Goal: Communication & Community: Share content

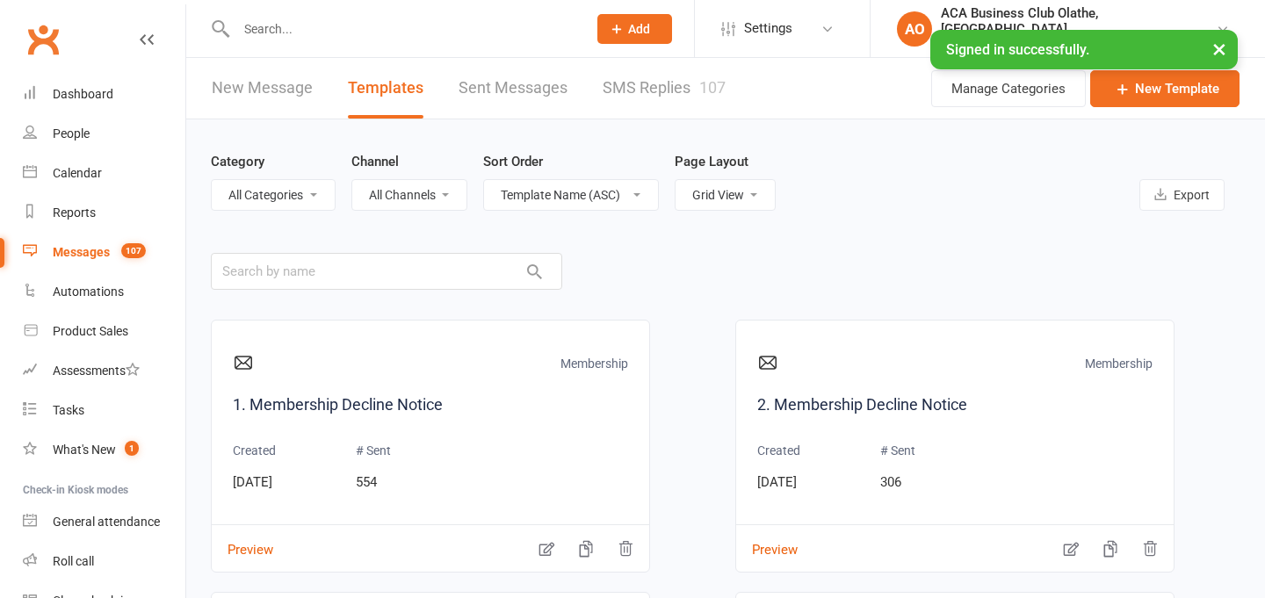
select select "grid"
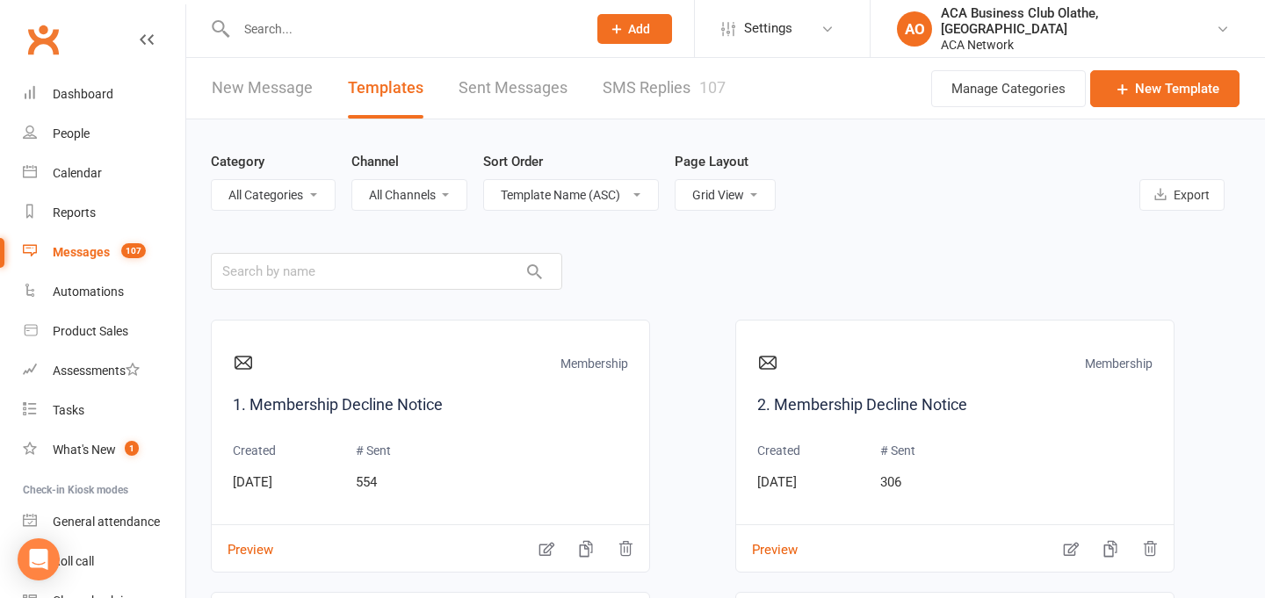
click at [245, 102] on link "New Message" at bounding box center [262, 88] width 101 height 61
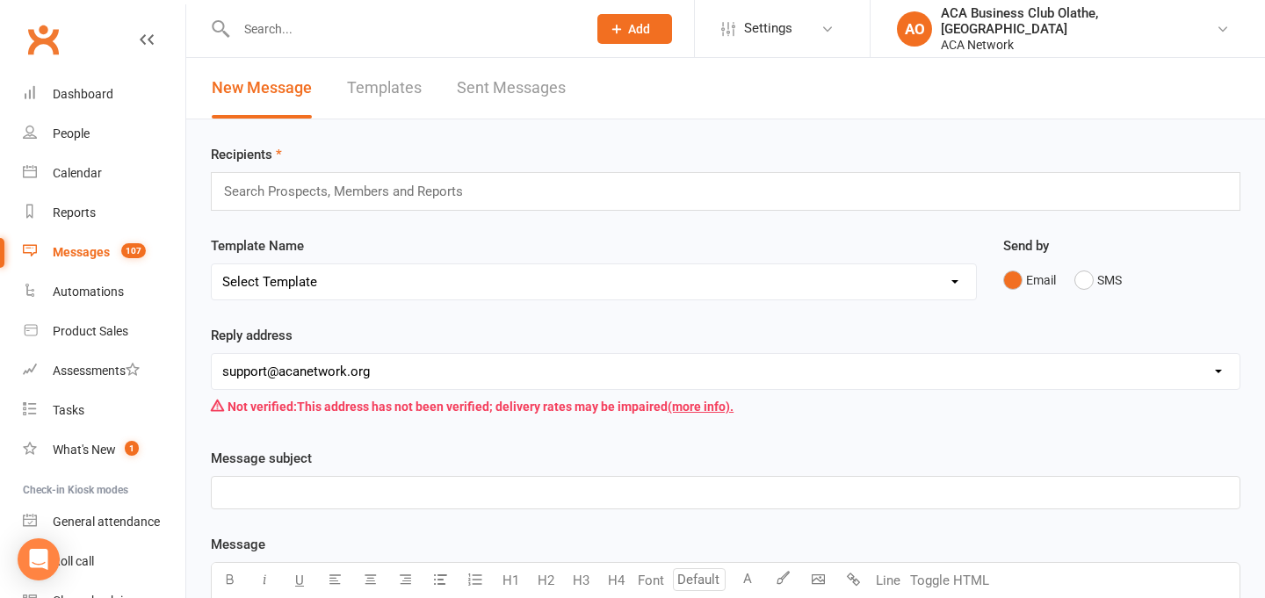
click at [296, 180] on input "text" at bounding box center [350, 191] width 257 height 23
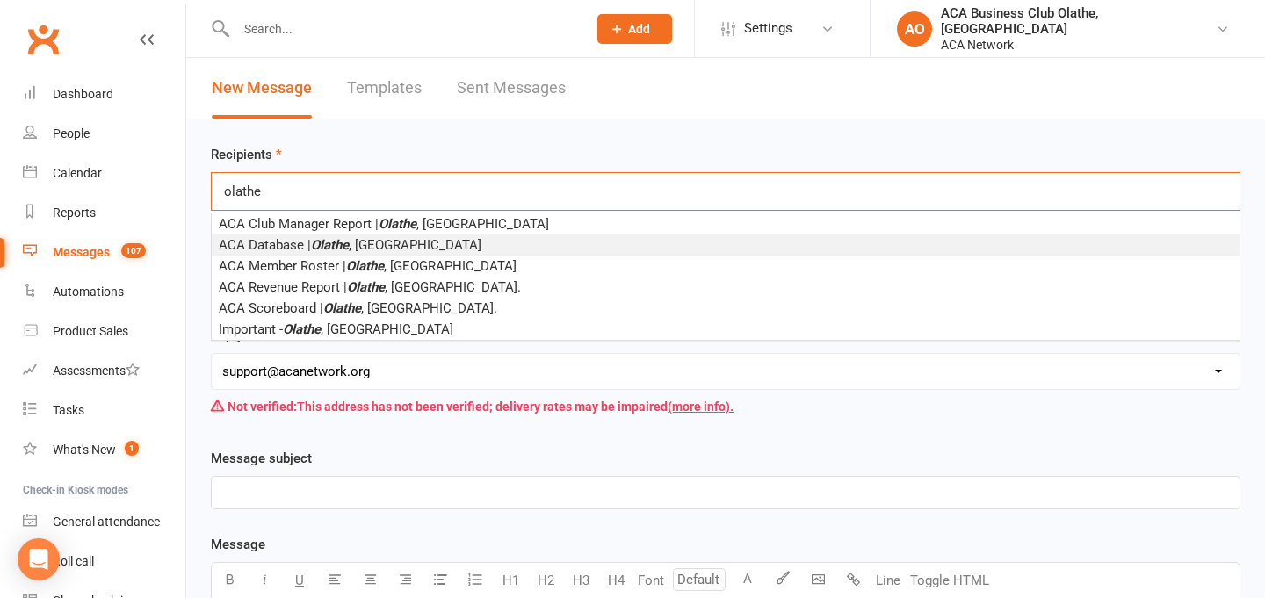
type input "olathe"
click at [300, 248] on span "ACA Database | Olathe , [GEOGRAPHIC_DATA]" at bounding box center [350, 245] width 263 height 16
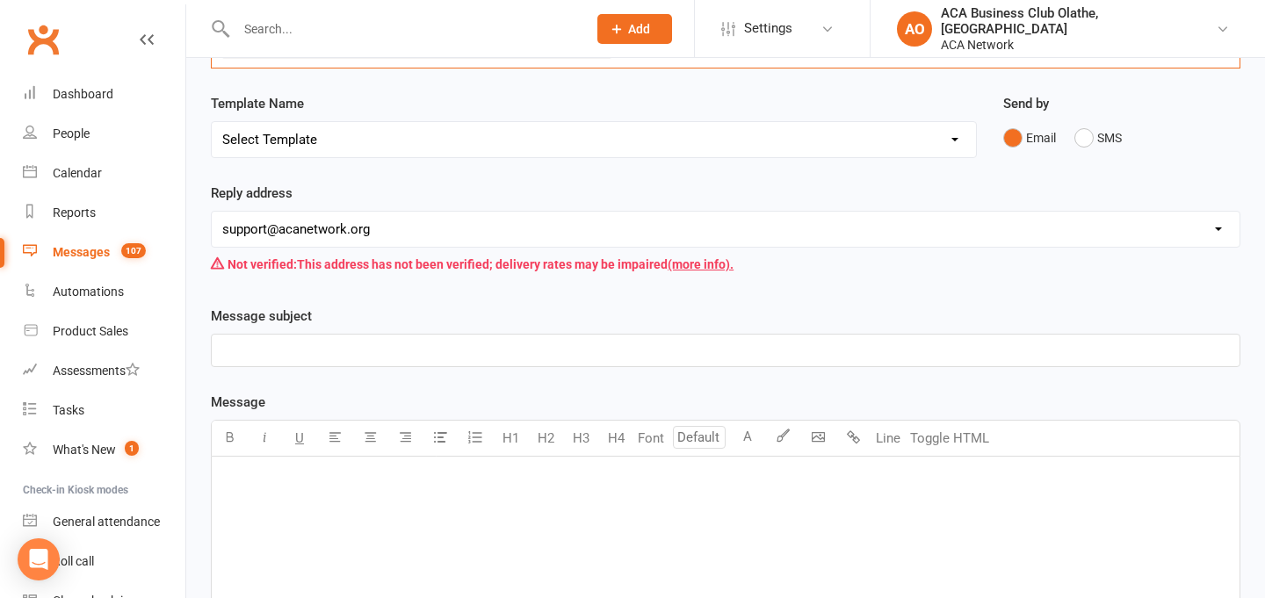
scroll to position [149, 0]
click at [342, 233] on select "[EMAIL_ADDRESS][DOMAIN_NAME] [EMAIL_ADDRESS][DOMAIN_NAME] [PERSON_NAME][DOMAIN_…" at bounding box center [726, 227] width 1028 height 35
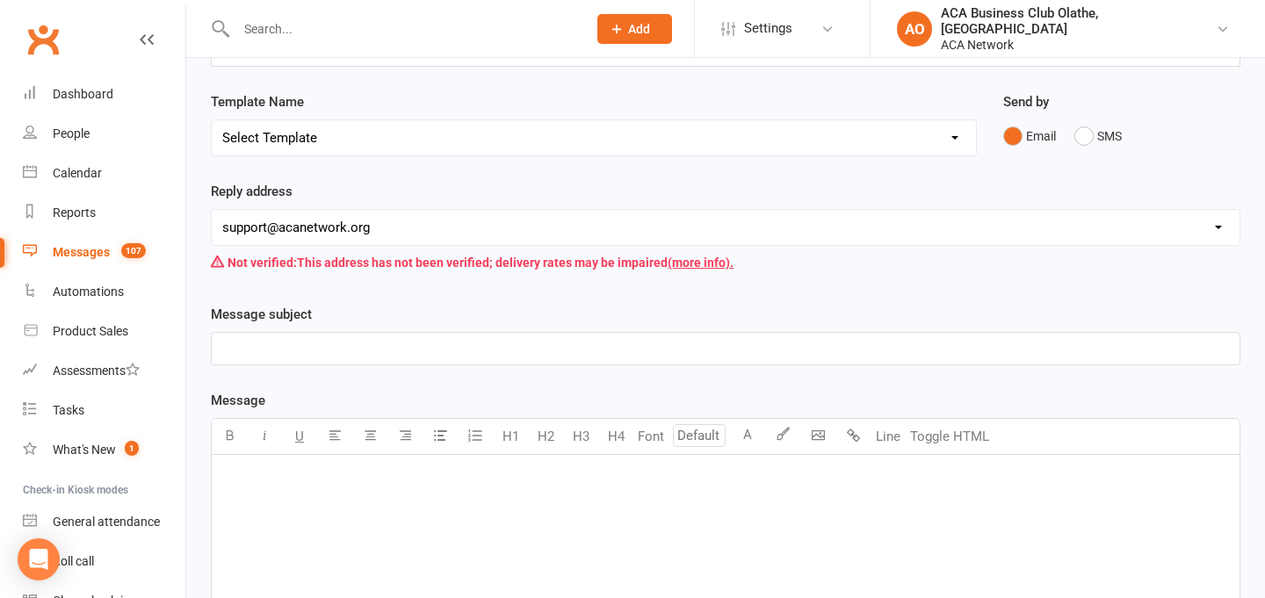
select select "15"
click at [307, 349] on p "﻿" at bounding box center [725, 348] width 1007 height 21
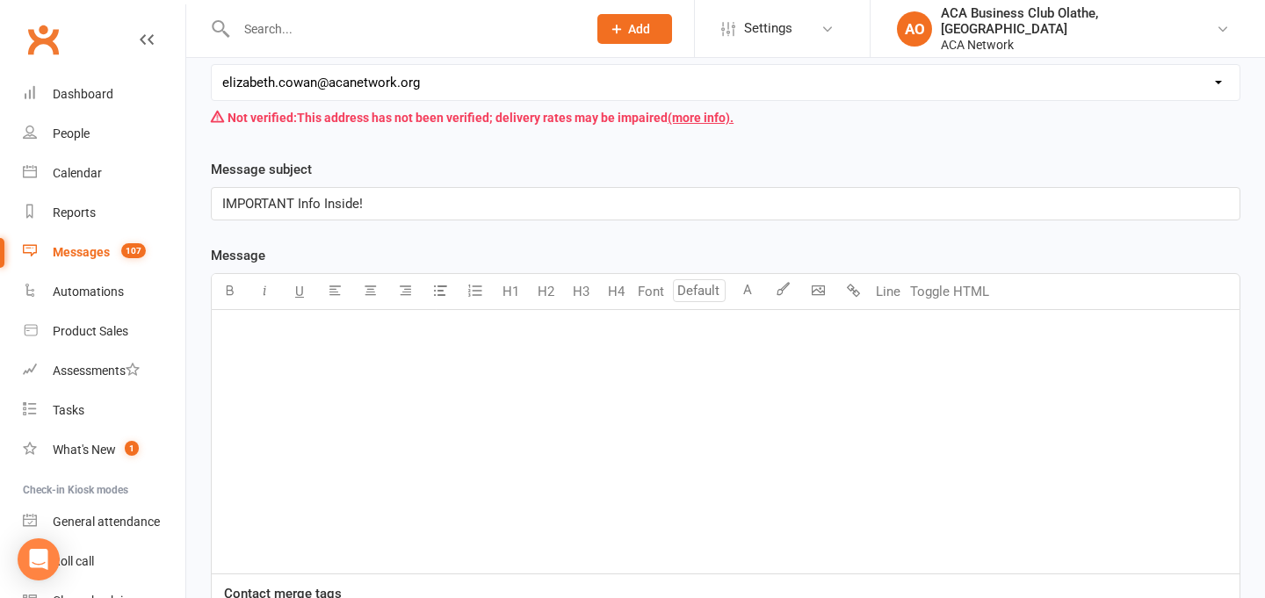
scroll to position [303, 0]
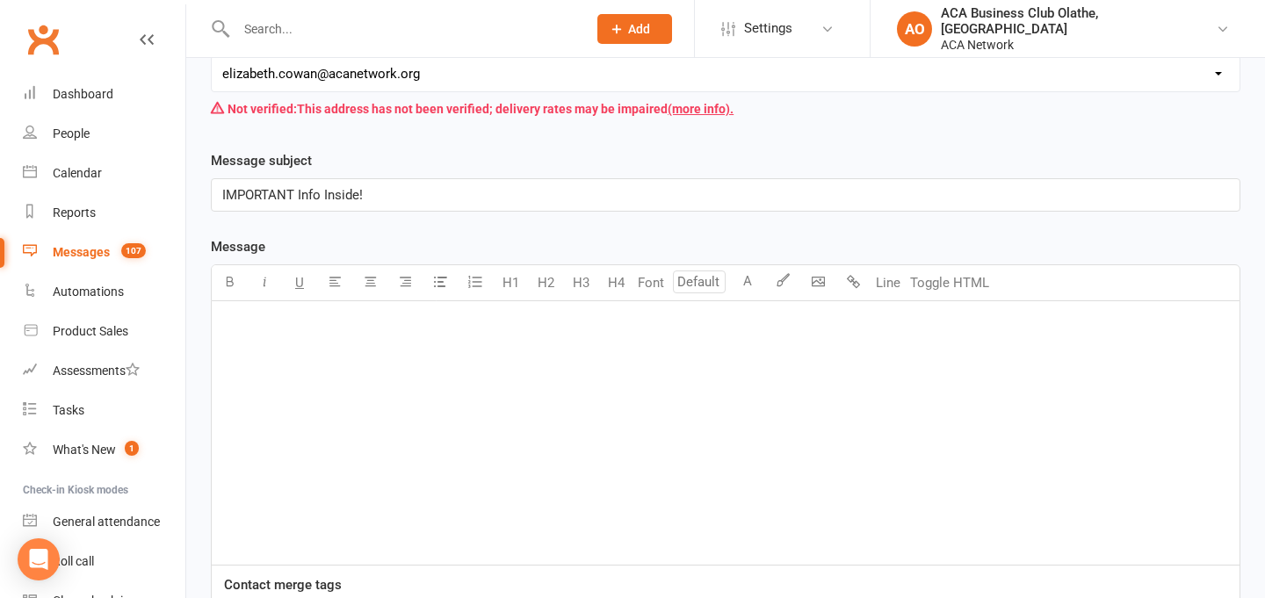
click at [504, 340] on div "﻿" at bounding box center [726, 433] width 1028 height 264
click at [815, 292] on button "button" at bounding box center [818, 282] width 35 height 35
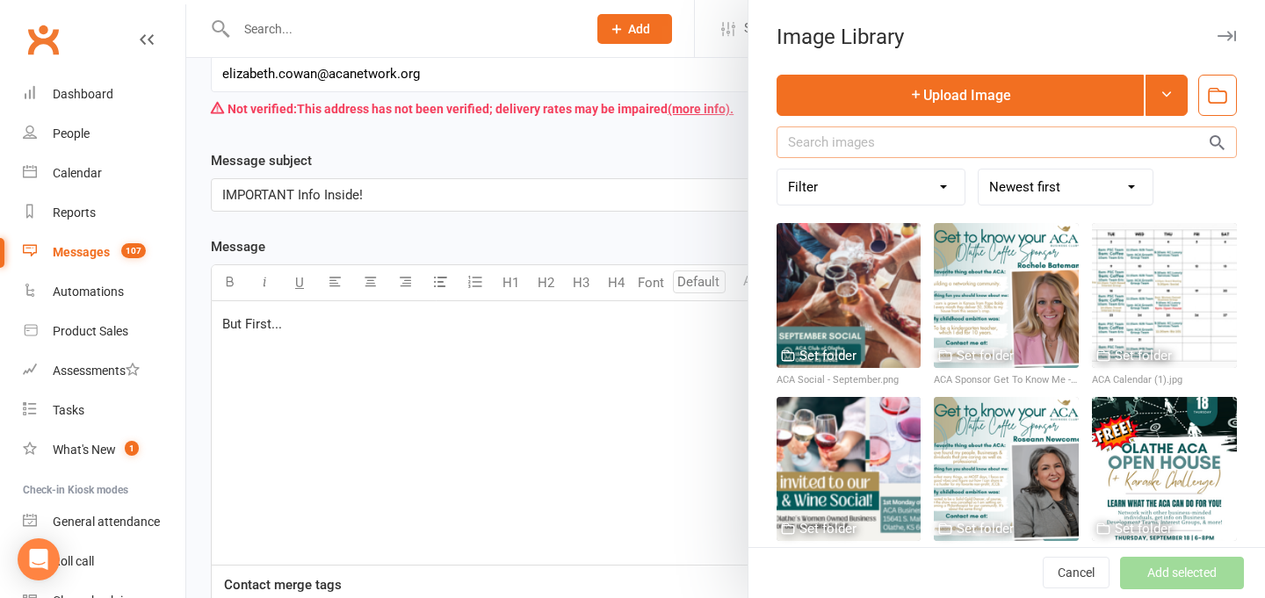
click at [899, 142] on input "text" at bounding box center [1007, 143] width 460 height 32
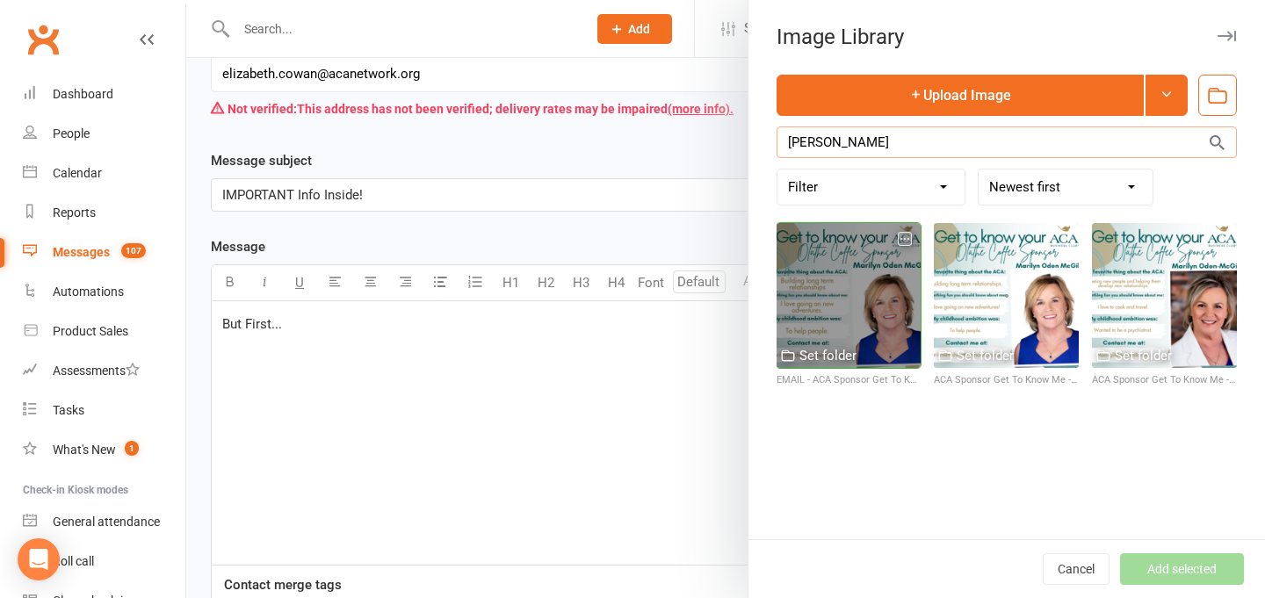
type input "[PERSON_NAME]"
click at [828, 314] on div at bounding box center [849, 295] width 145 height 145
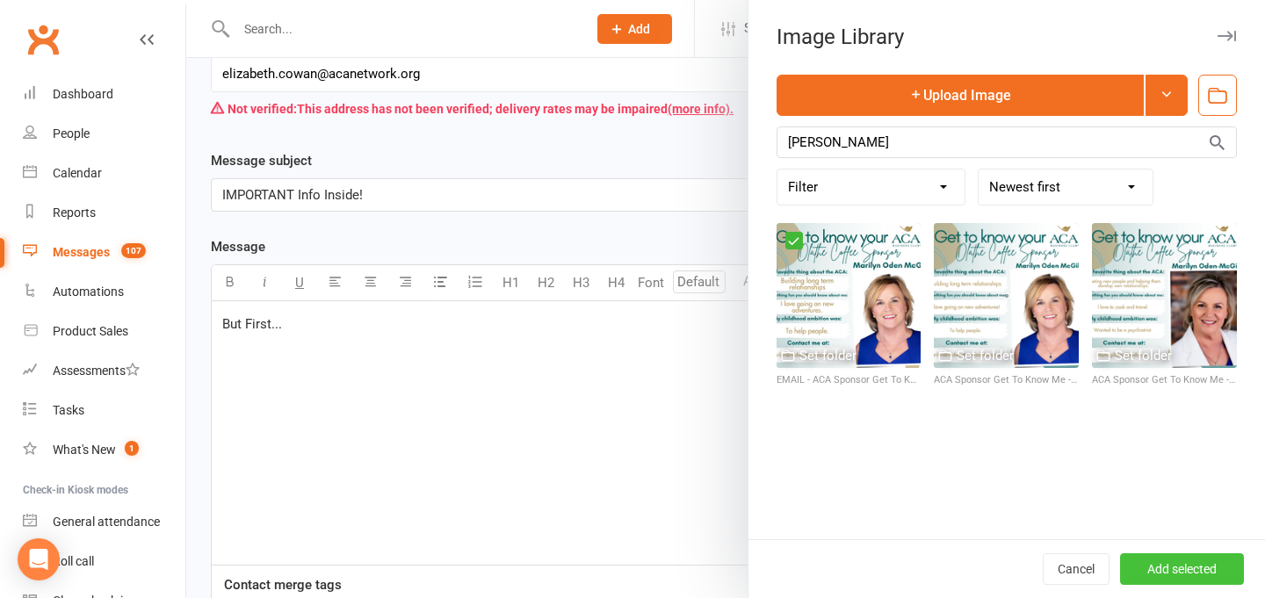
click at [1188, 569] on button "Add selected" at bounding box center [1182, 570] width 124 height 32
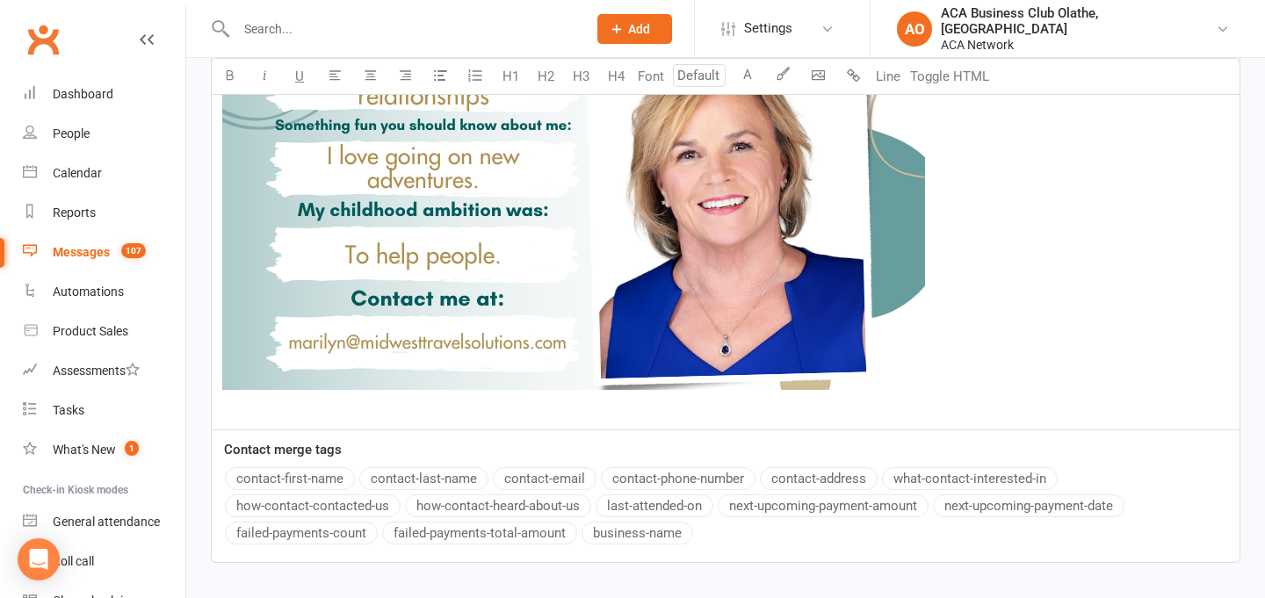
scroll to position [805, 0]
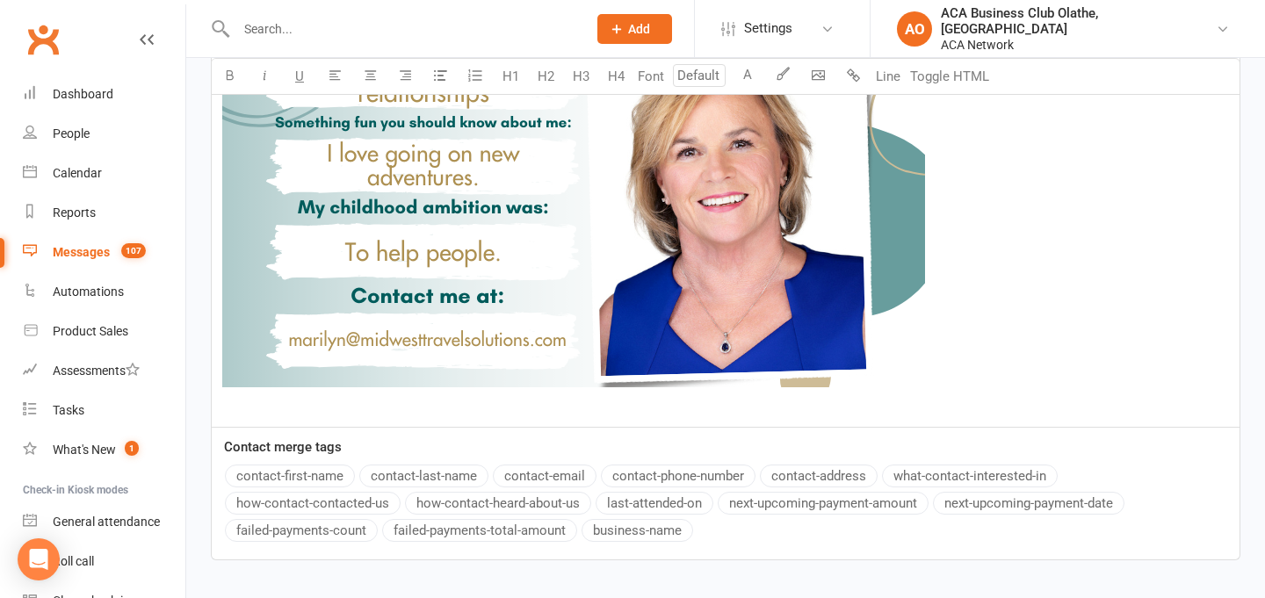
click at [710, 410] on p "﻿ ﻿ ﻿" at bounding box center [725, 127] width 1007 height 576
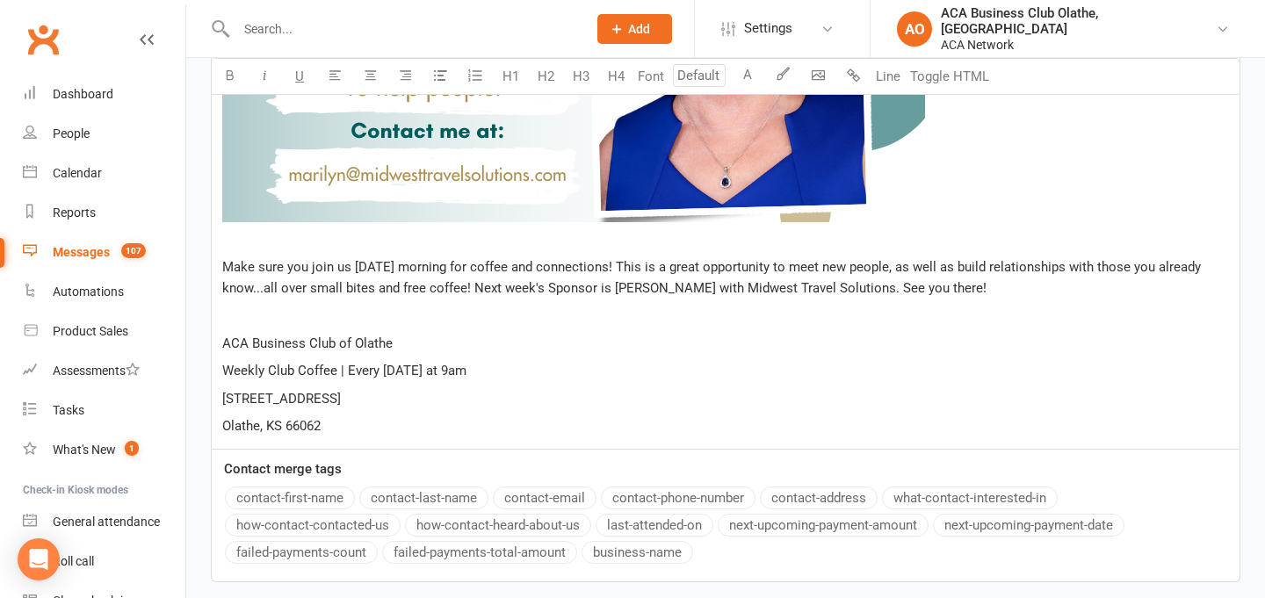
scroll to position [966, 0]
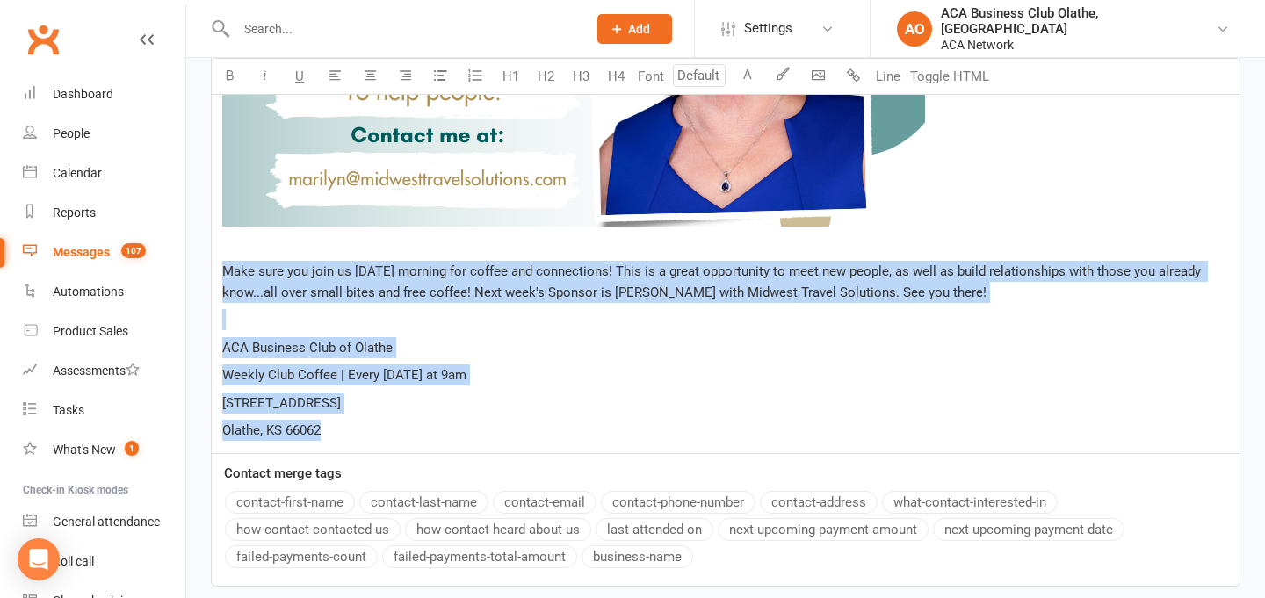
drag, startPoint x: 330, startPoint y: 429, endPoint x: 221, endPoint y: 264, distance: 197.7
click at [221, 264] on div "But First... ﻿ ﻿ ﻿ Make sure you join us [DATE] morning for coffee and connecti…" at bounding box center [726, 46] width 1028 height 815
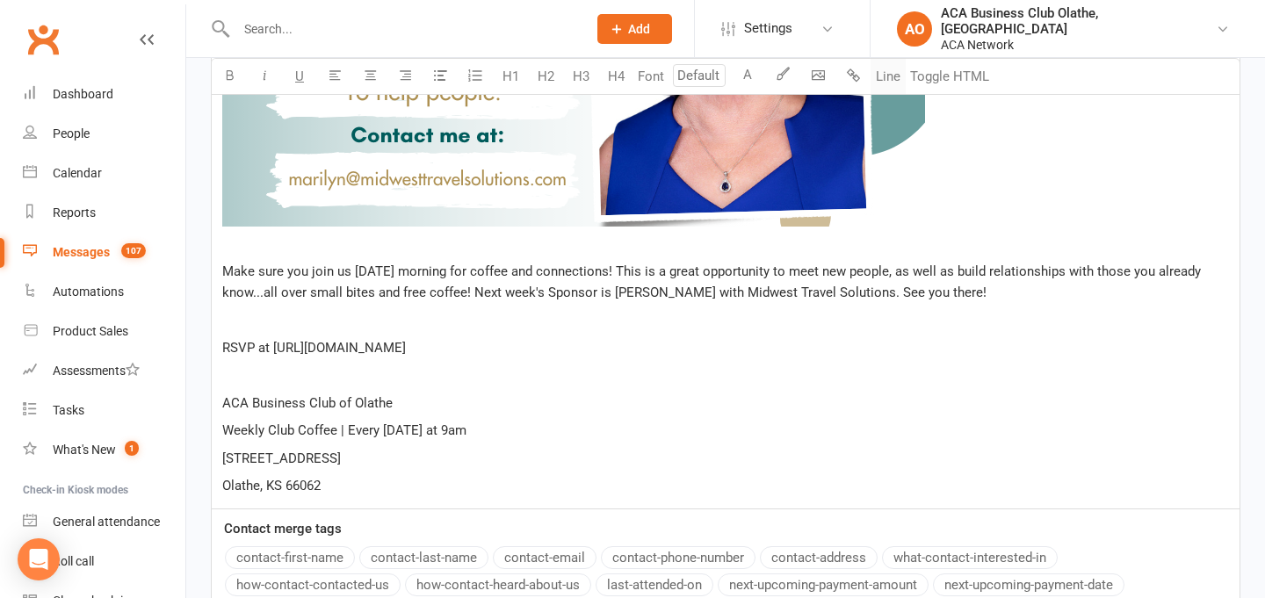
click at [895, 78] on button "Line" at bounding box center [888, 76] width 35 height 35
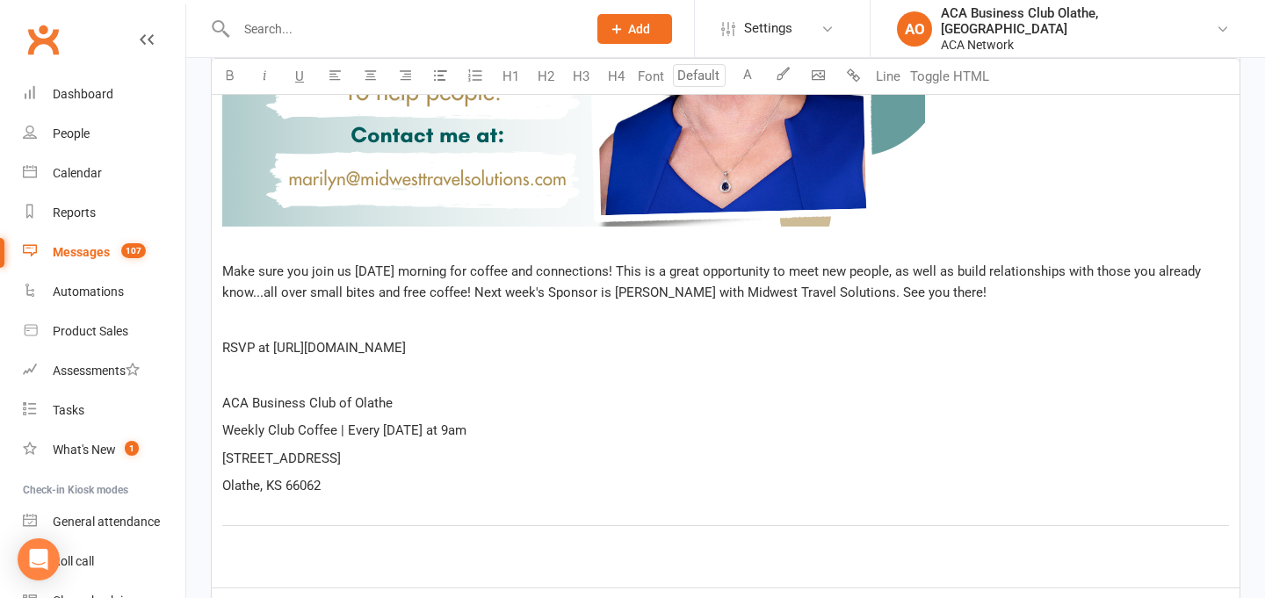
drag, startPoint x: 273, startPoint y: 348, endPoint x: 617, endPoint y: 354, distance: 343.6
click at [617, 354] on p "RSVP at [URL][DOMAIN_NAME]" at bounding box center [725, 347] width 1007 height 21
copy span "[URL][DOMAIN_NAME]"
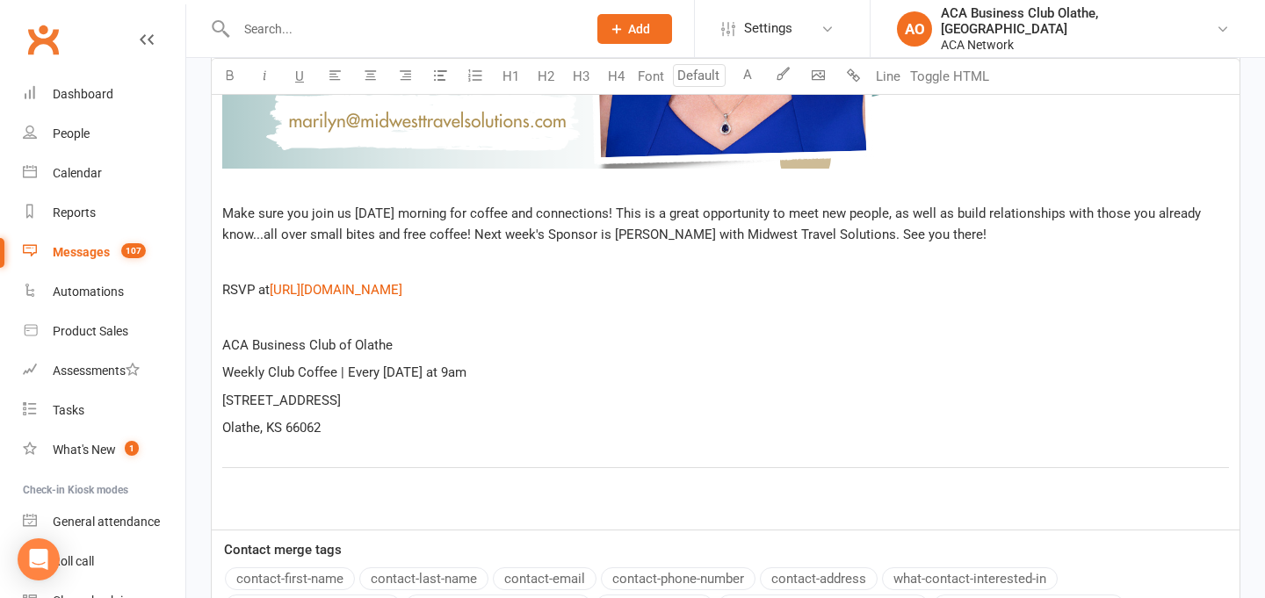
scroll to position [1025, 0]
click at [380, 491] on div "But First... ﻿ ﻿ ﻿ Make sure you join us [DATE] morning for coffee and connecti…" at bounding box center [726, 54] width 1028 height 949
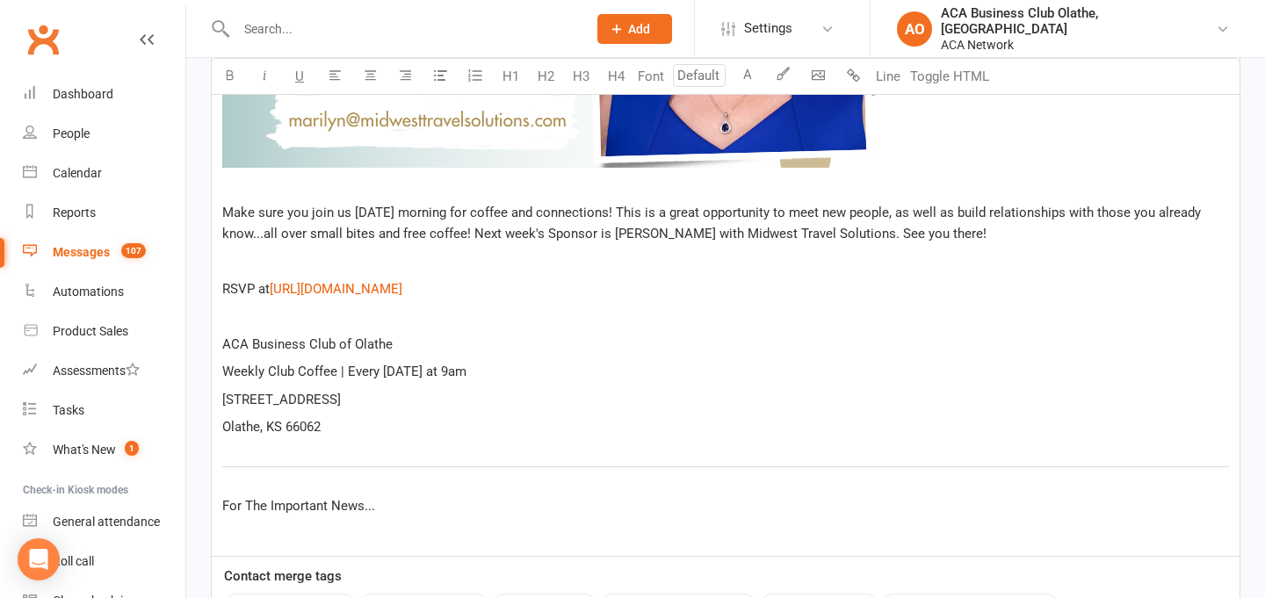
click at [351, 508] on span "For The Important News..." at bounding box center [298, 506] width 153 height 16
click at [234, 503] on span "For The Important Info..." at bounding box center [293, 506] width 142 height 16
click at [332, 539] on p "﻿" at bounding box center [725, 534] width 1007 height 21
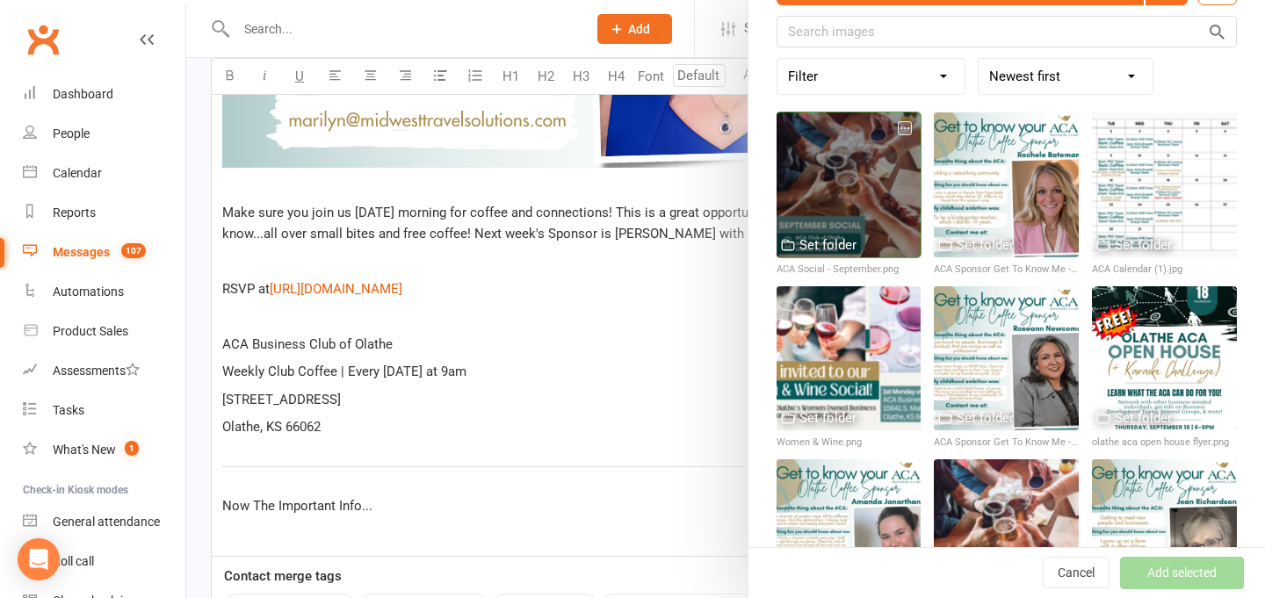
scroll to position [122, 0]
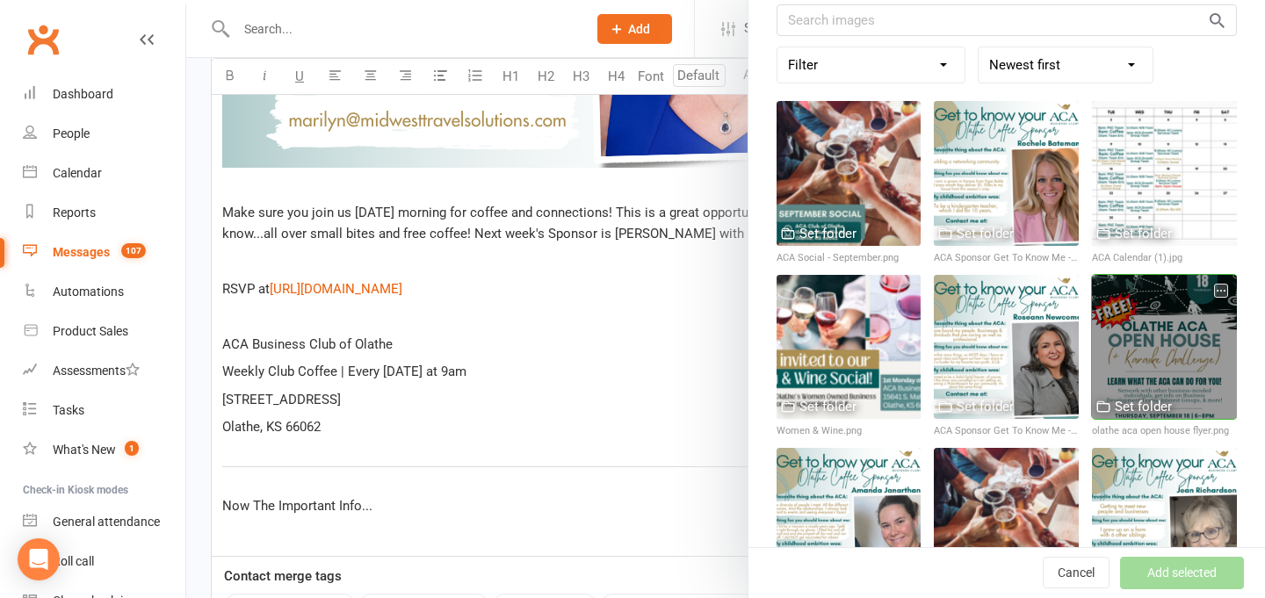
click at [1155, 326] on div at bounding box center [1164, 347] width 145 height 145
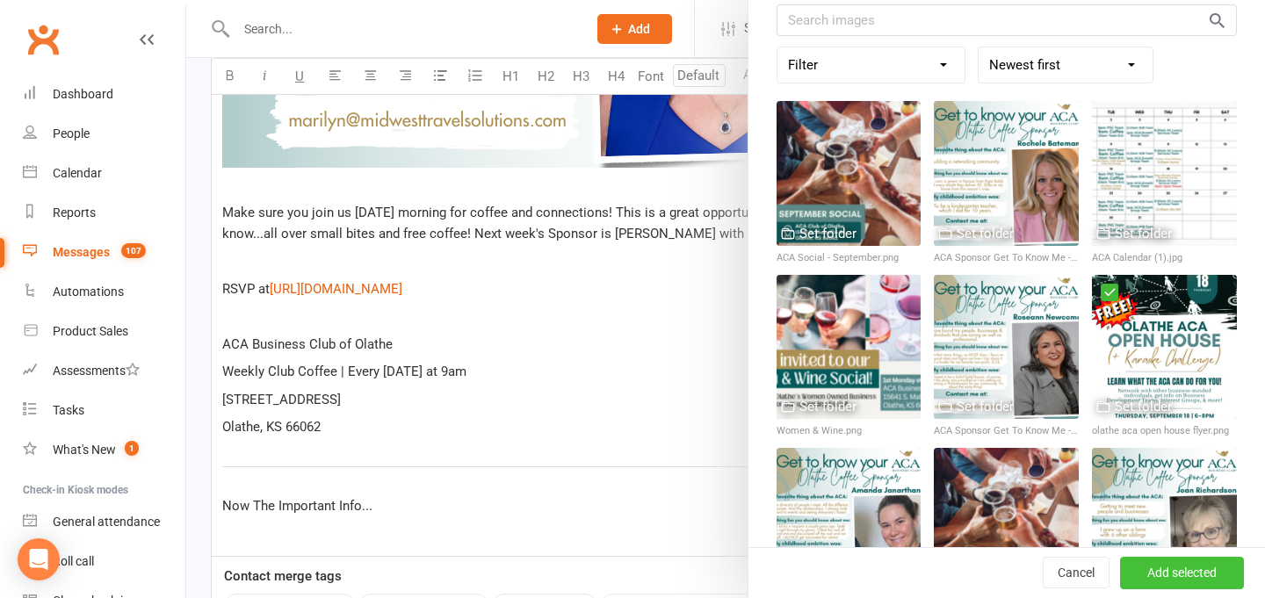
click at [1191, 575] on button "Add selected" at bounding box center [1182, 574] width 124 height 32
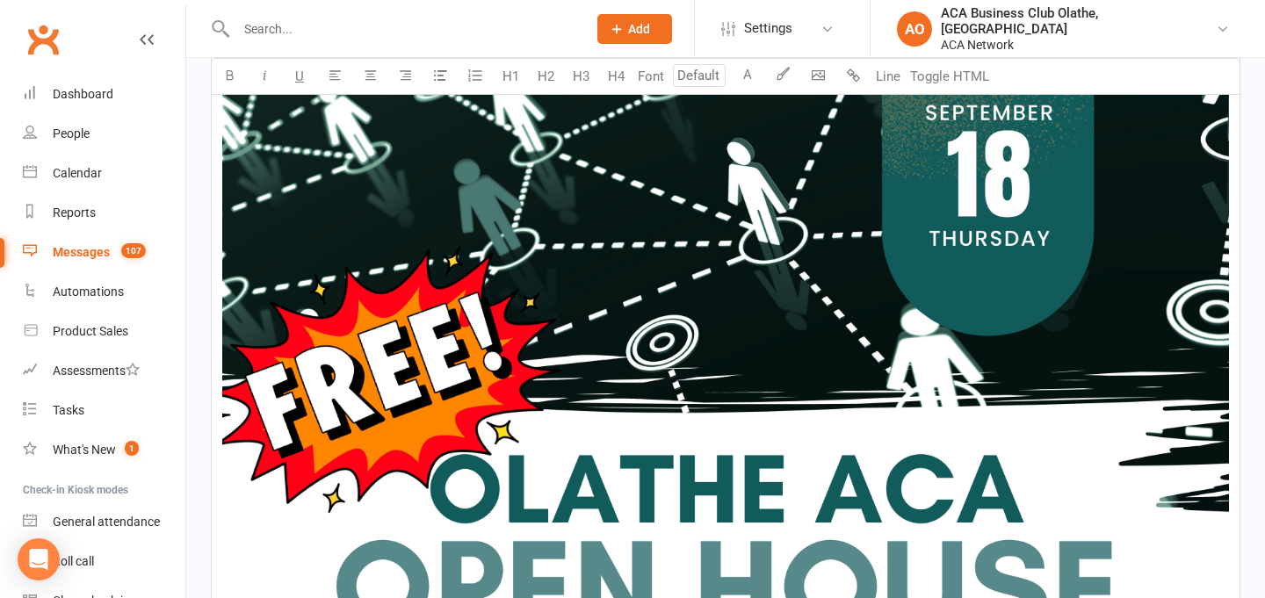
scroll to position [1596, 0]
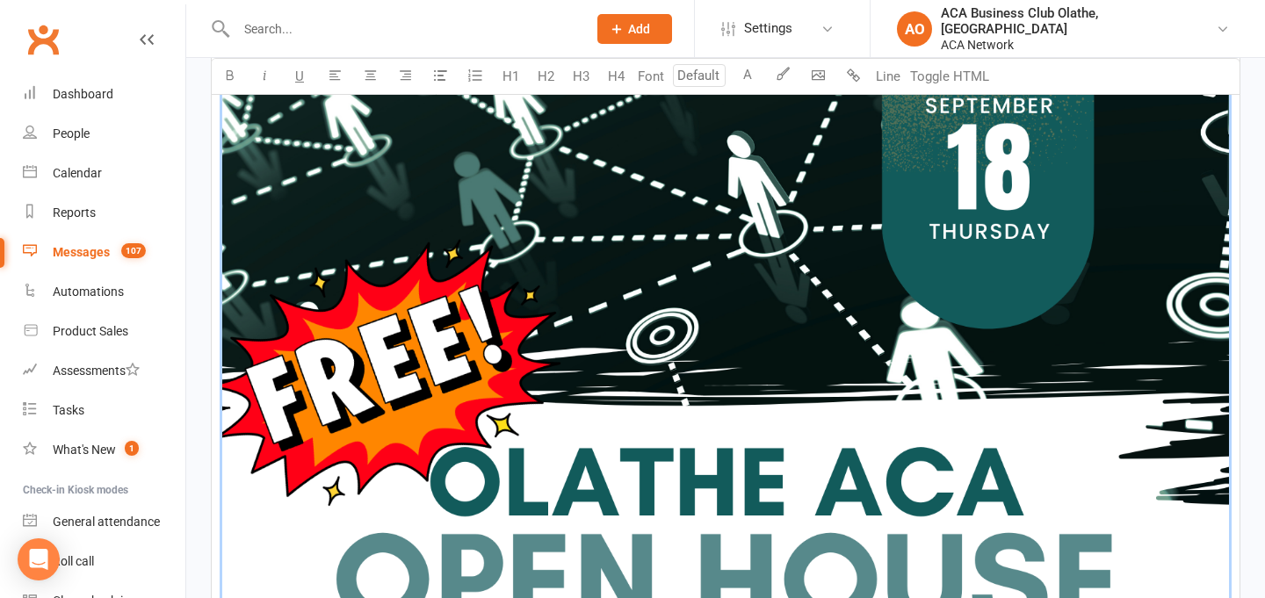
scroll to position [26, 0]
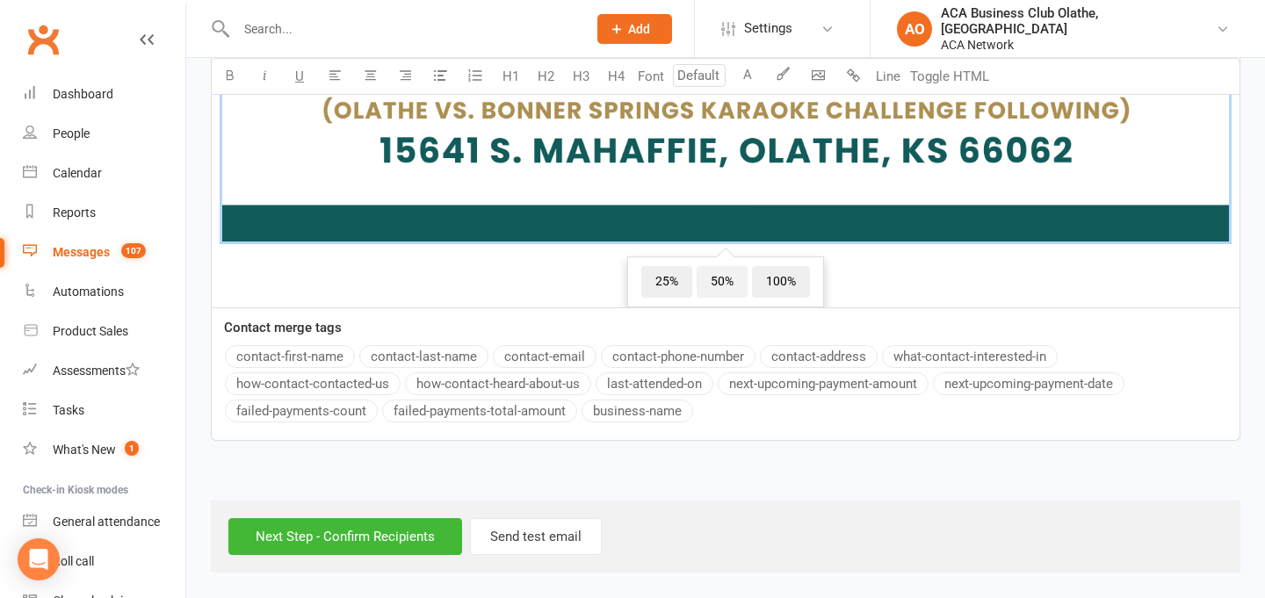
click at [724, 266] on span "50%" at bounding box center [722, 282] width 51 height 32
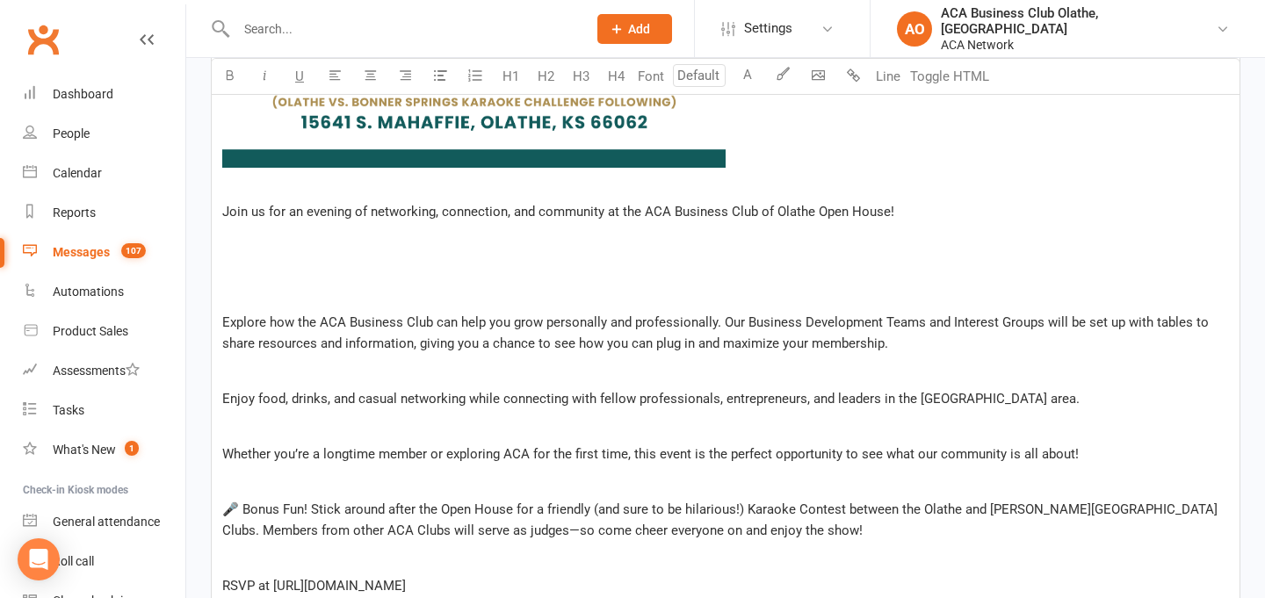
scroll to position [2043, 0]
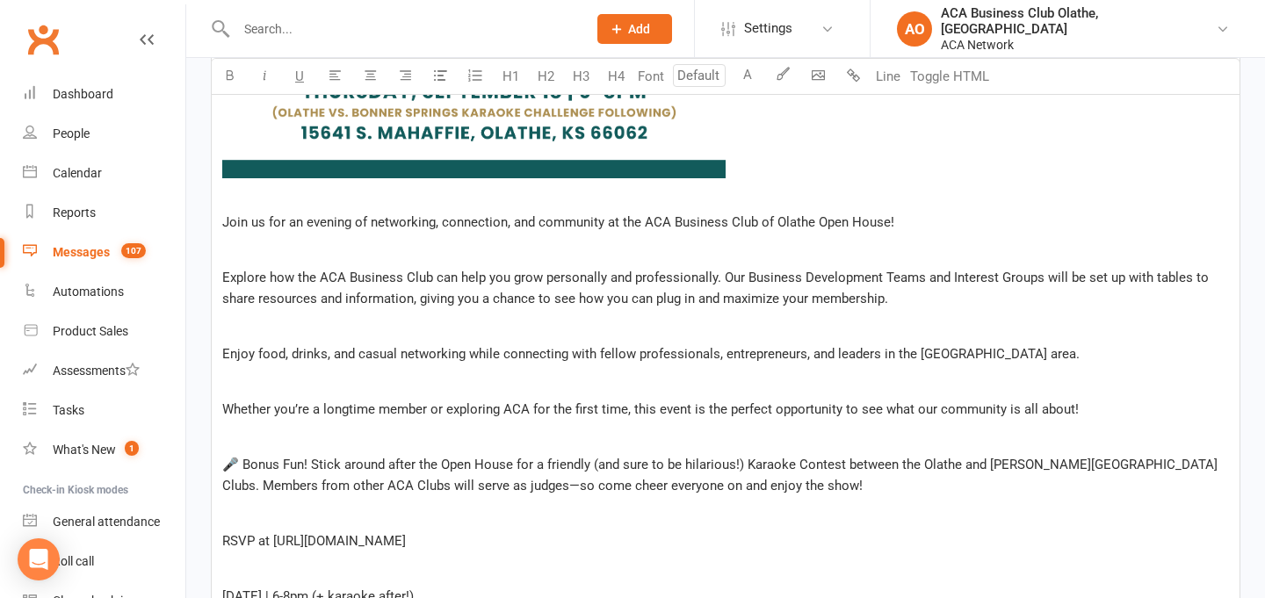
click at [263, 217] on span "Join us for an evening of networking, connection, and community at the ACA Busi…" at bounding box center [558, 222] width 672 height 16
click at [338, 296] on span "Explore how the ACA Business Club can help you grow personally and professional…" at bounding box center [717, 288] width 990 height 37
click at [228, 273] on span "Explore how the ACA Business Club can help you grow personally and professional…" at bounding box center [717, 288] width 990 height 37
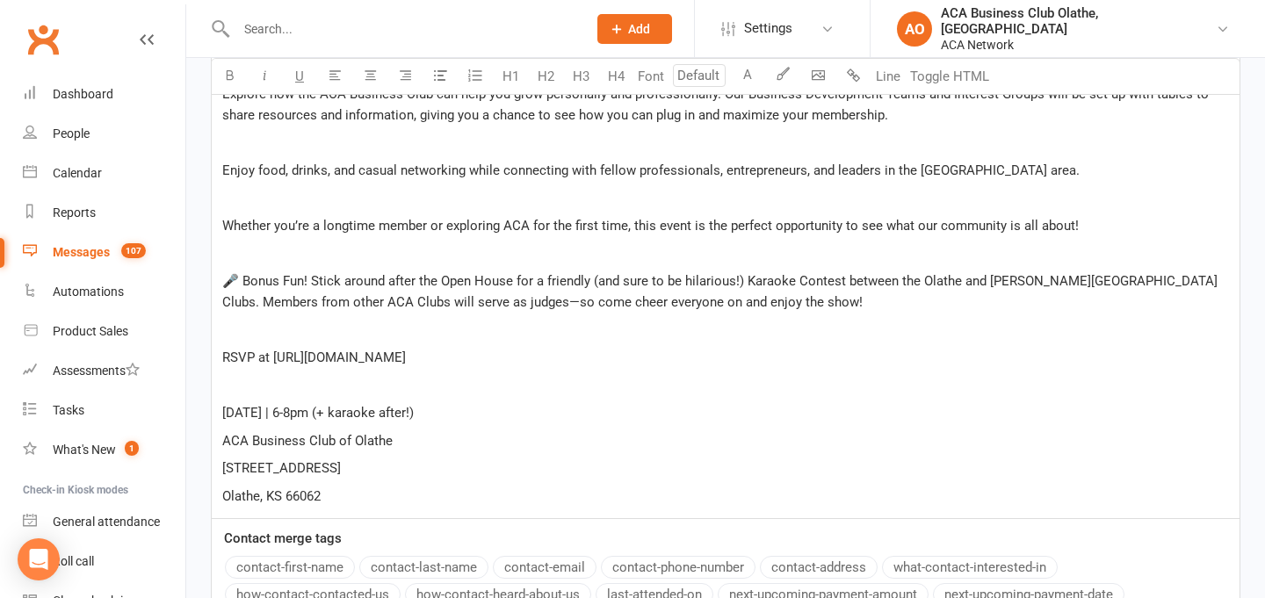
scroll to position [2233, 0]
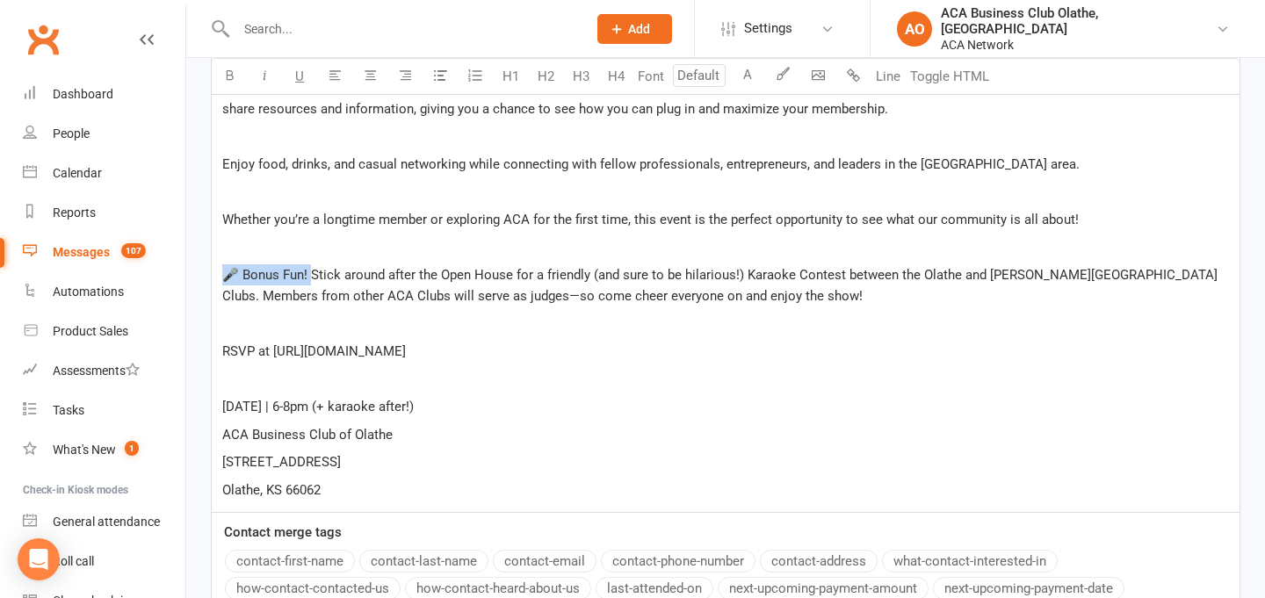
drag, startPoint x: 308, startPoint y: 272, endPoint x: 189, endPoint y: 273, distance: 118.6
drag, startPoint x: 743, startPoint y: 269, endPoint x: 837, endPoint y: 269, distance: 94.0
click at [837, 269] on span "Stick around after the Open House for a friendly (and sure to be hilarious!) Ka…" at bounding box center [720, 285] width 996 height 37
click at [876, 319] on p "﻿" at bounding box center [725, 324] width 1007 height 21
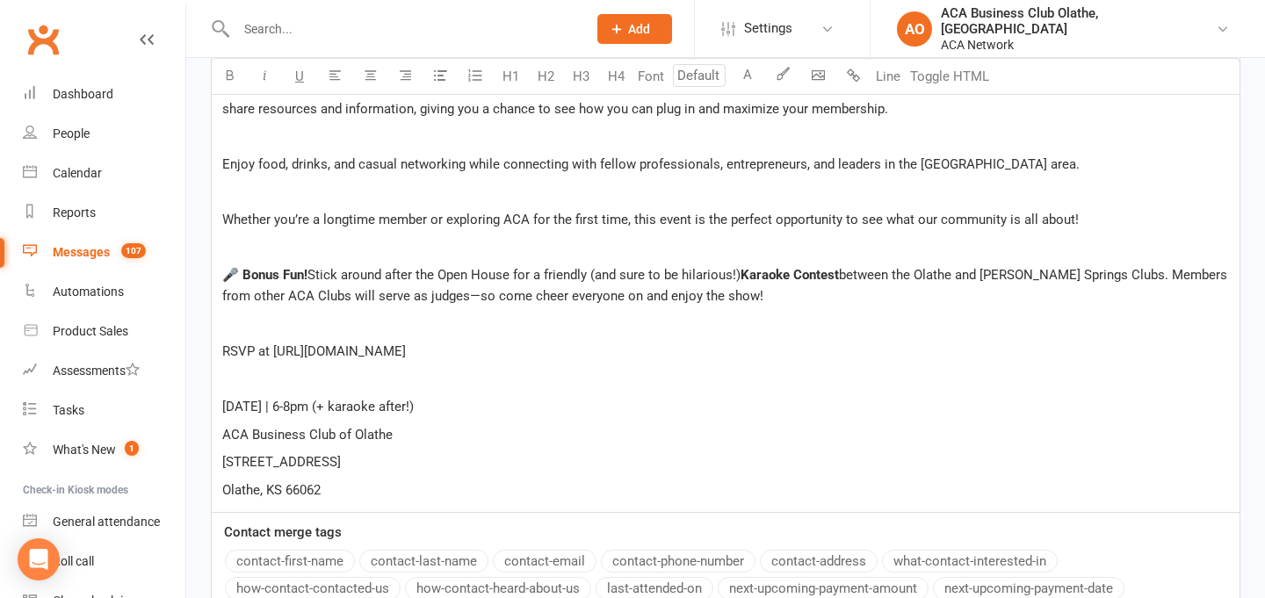
drag, startPoint x: 272, startPoint y: 350, endPoint x: 605, endPoint y: 347, distance: 332.2
click at [605, 347] on p "RSVP at [URL][DOMAIN_NAME]" at bounding box center [725, 351] width 1007 height 21
copy span "[URL][DOMAIN_NAME]"
click at [225, 350] on span "RSVP at" at bounding box center [245, 352] width 47 height 16
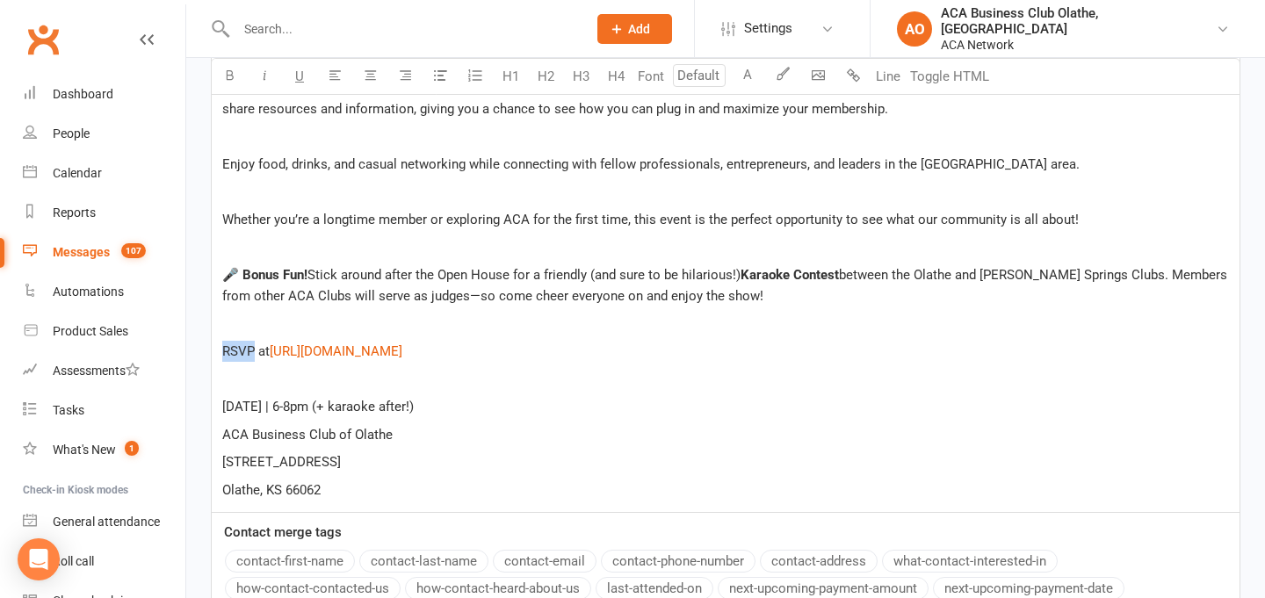
click at [225, 350] on span "RSVP at" at bounding box center [245, 352] width 47 height 16
click at [259, 346] on span "RSVP at" at bounding box center [246, 352] width 49 height 16
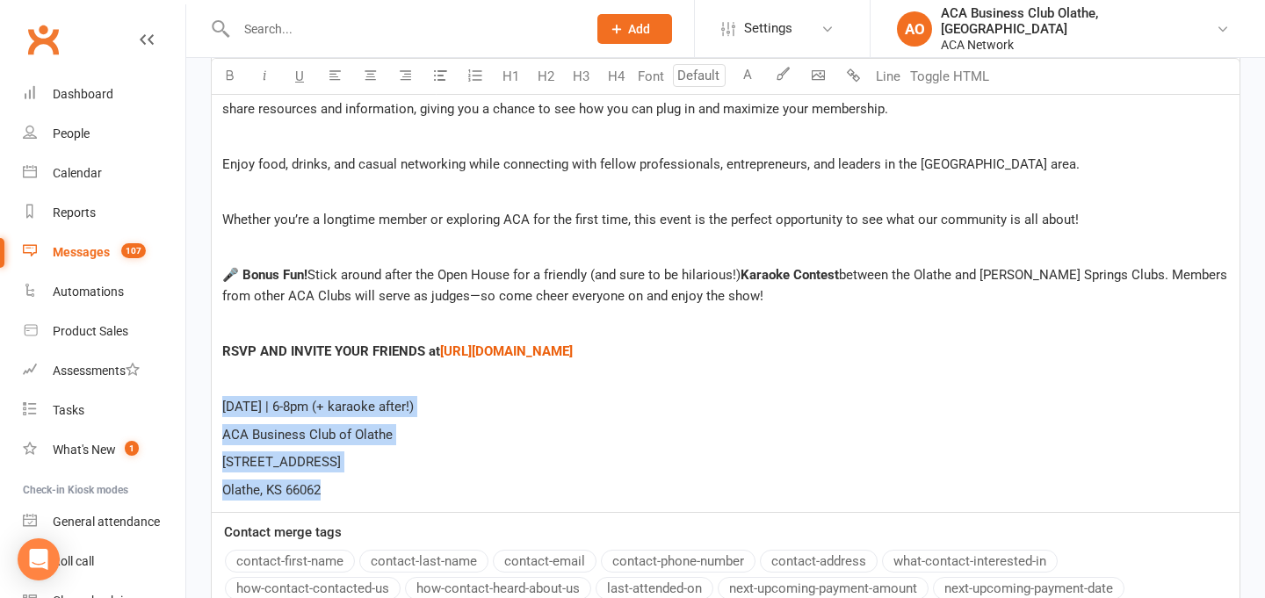
drag, startPoint x: 326, startPoint y: 487, endPoint x: 221, endPoint y: 405, distance: 133.4
click at [351, 490] on p "Olathe, KS 66062" at bounding box center [725, 490] width 1007 height 21
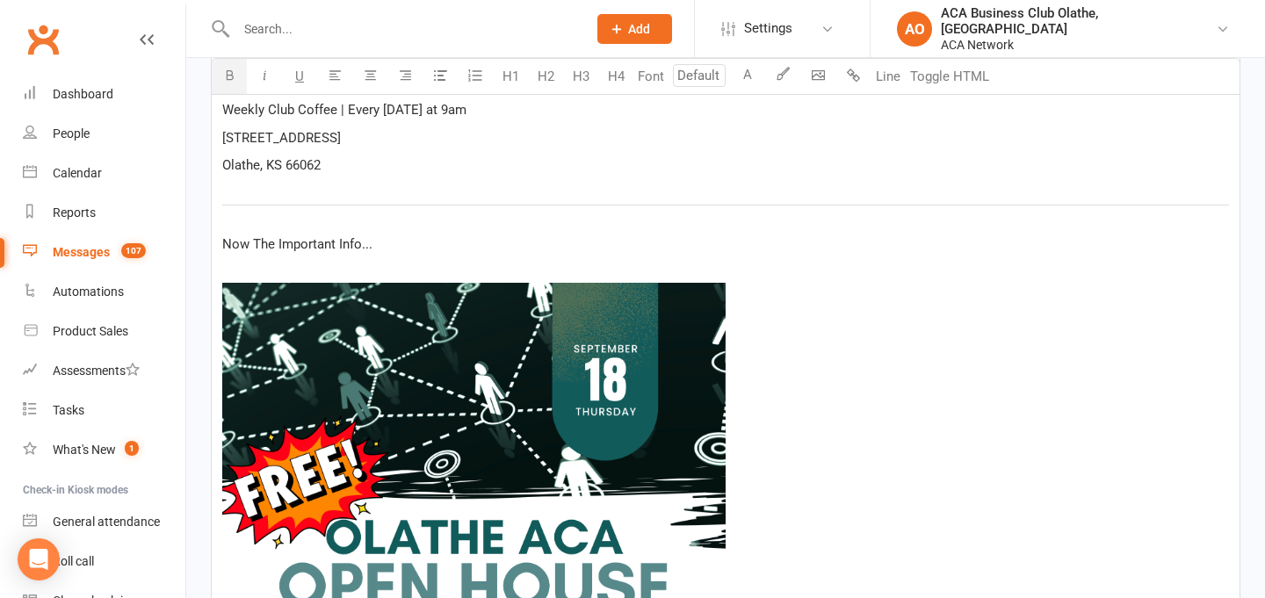
scroll to position [1284, 0]
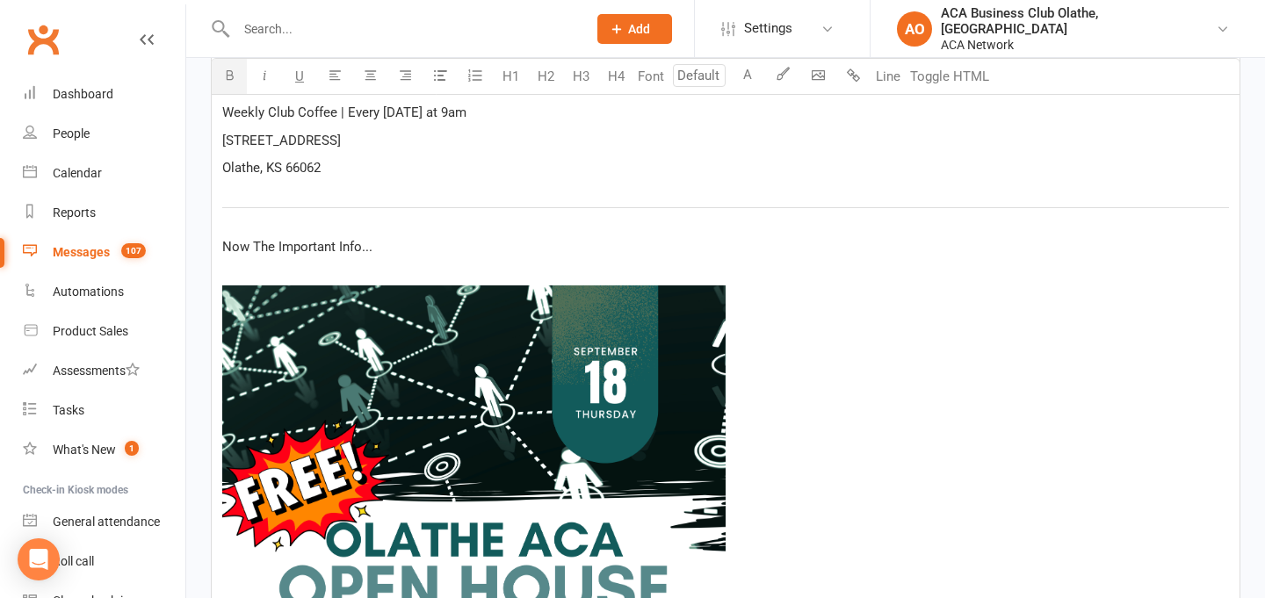
click at [322, 253] on span "Now The Important Info..." at bounding box center [297, 247] width 150 height 16
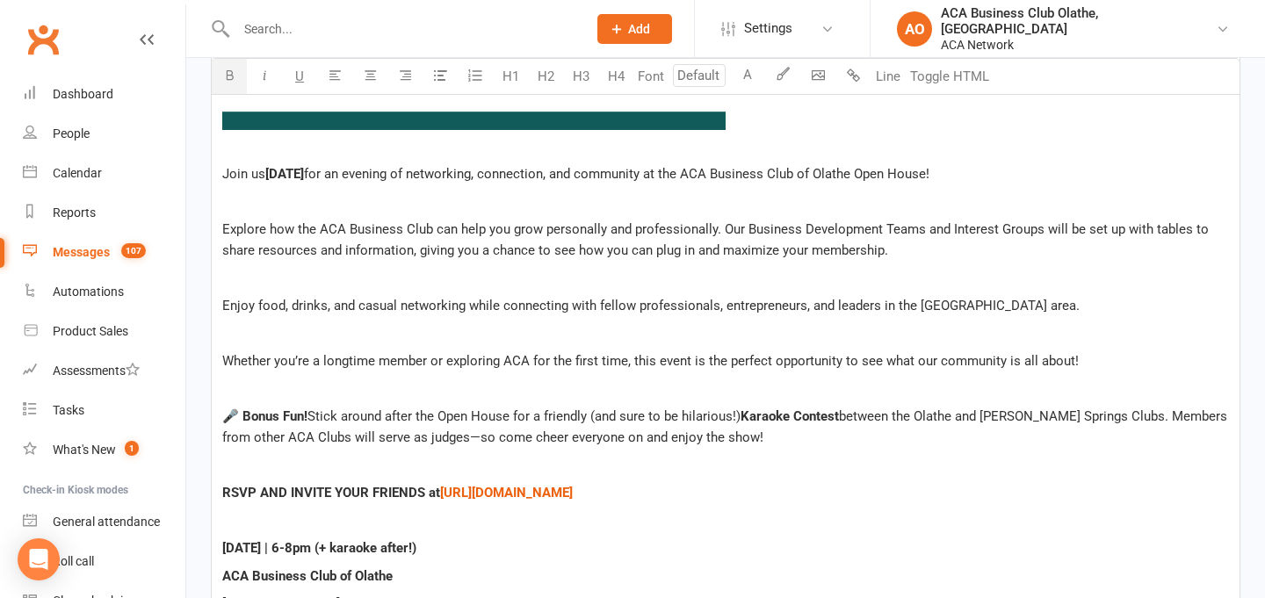
scroll to position [2090, 0]
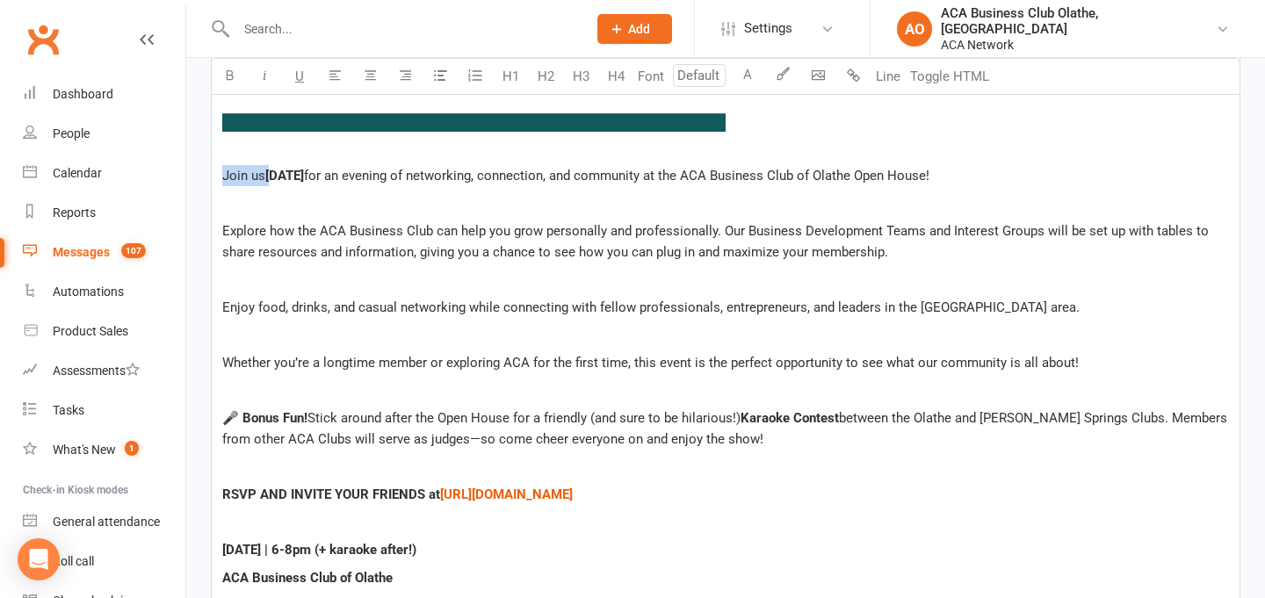
drag, startPoint x: 272, startPoint y: 172, endPoint x: 219, endPoint y: 173, distance: 52.7
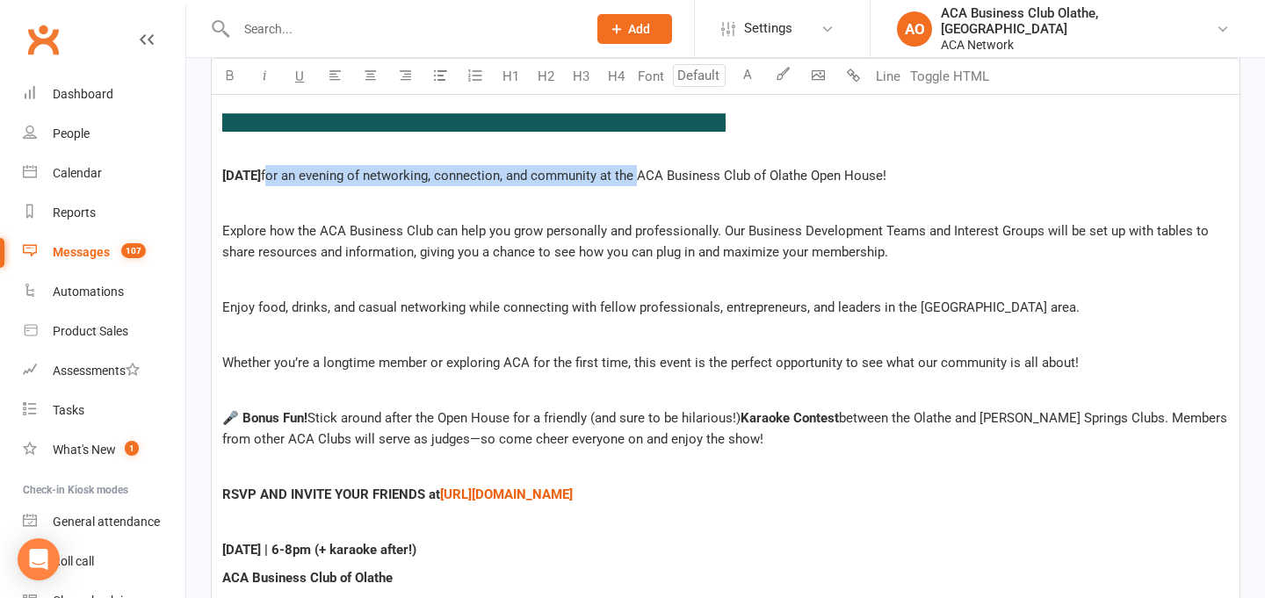
drag, startPoint x: 330, startPoint y: 175, endPoint x: 698, endPoint y: 175, distance: 368.2
click at [698, 175] on span "for an evening of networking, connection, and community at the ACA Business Clu…" at bounding box center [574, 176] width 626 height 16
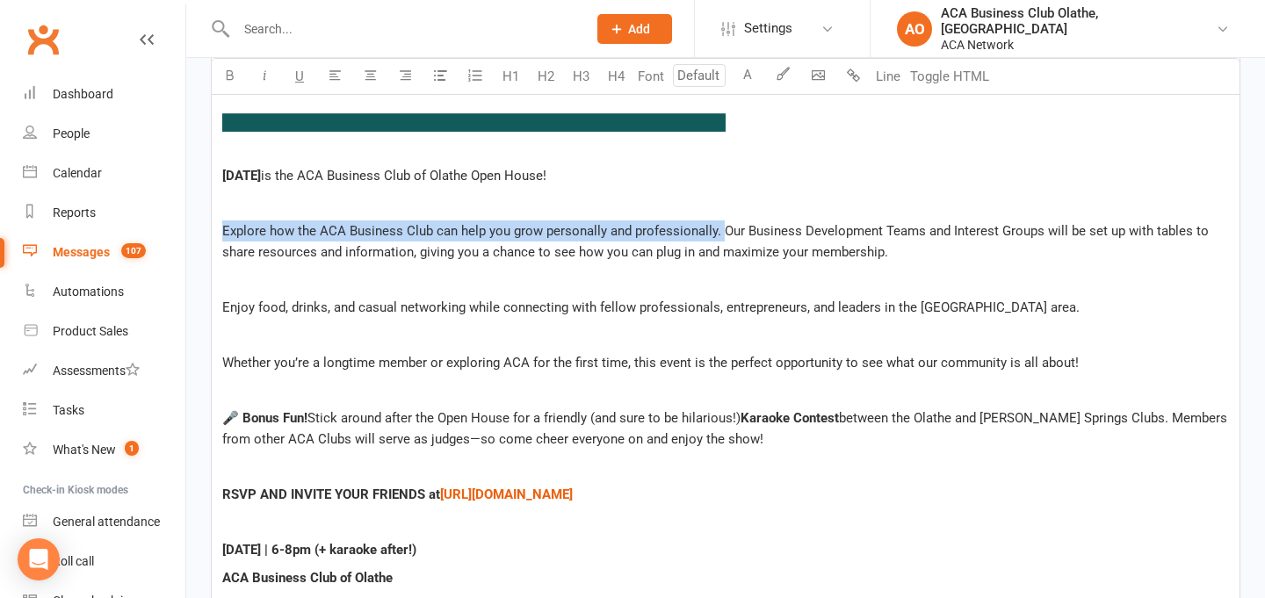
drag, startPoint x: 222, startPoint y: 232, endPoint x: 721, endPoint y: 225, distance: 499.2
click at [721, 225] on span "Explore how the ACA Business Club can help you grow personally and professional…" at bounding box center [717, 241] width 990 height 37
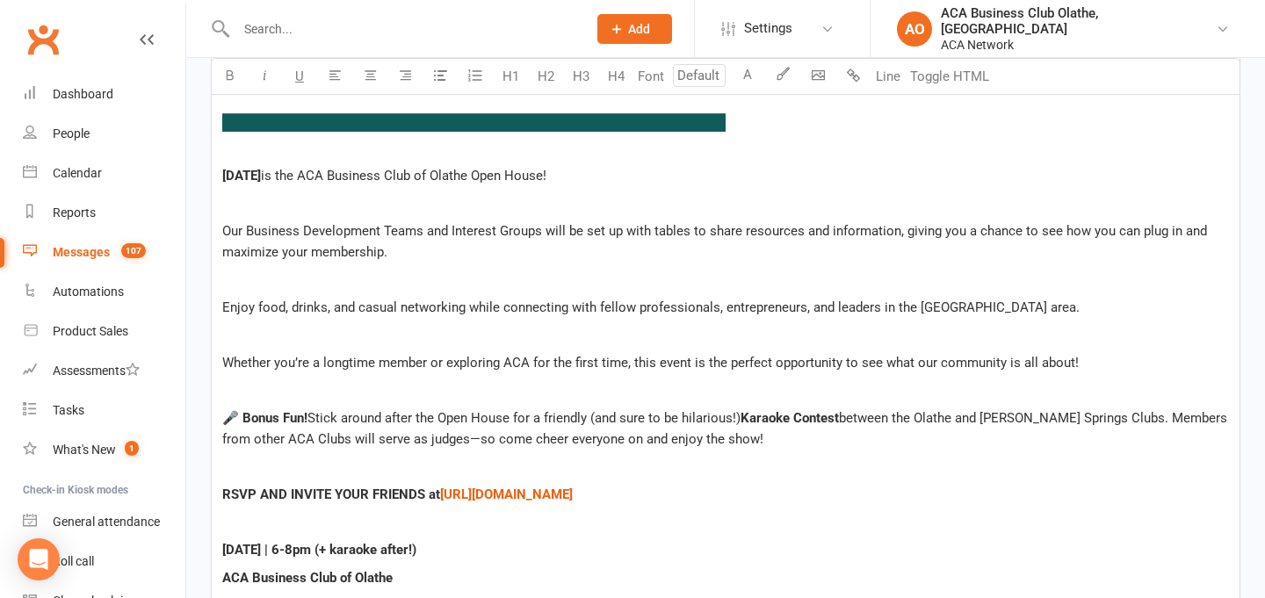
click at [516, 253] on p "Our Business Development Teams and Interest Groups will be set up with tables t…" at bounding box center [725, 242] width 1007 height 42
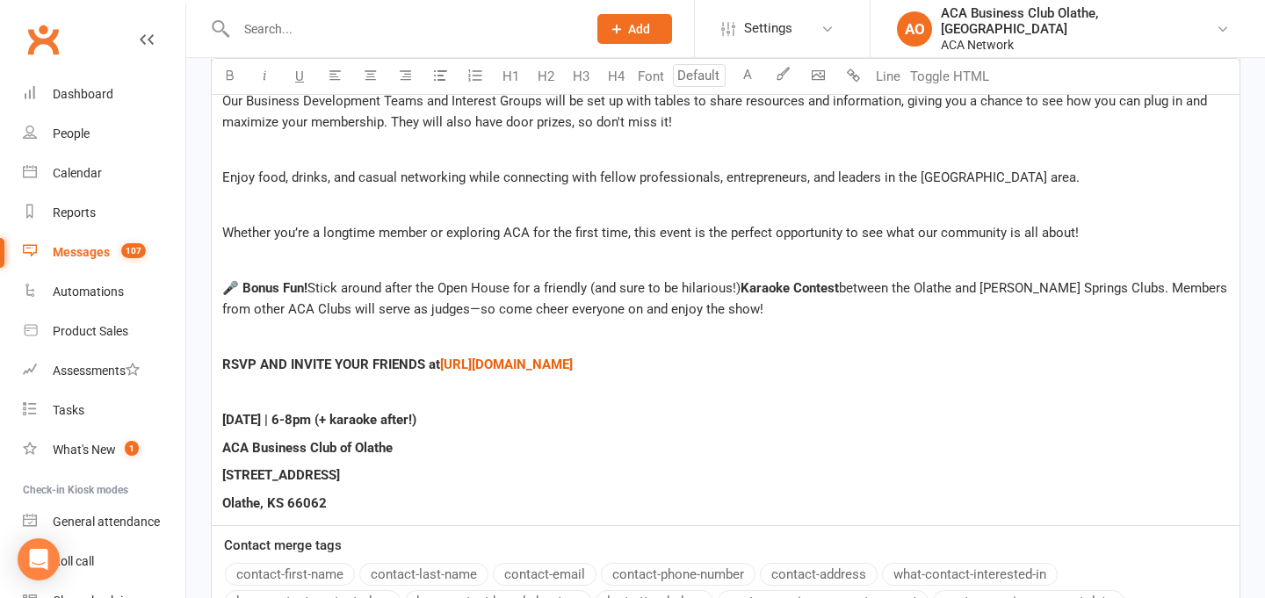
scroll to position [2223, 0]
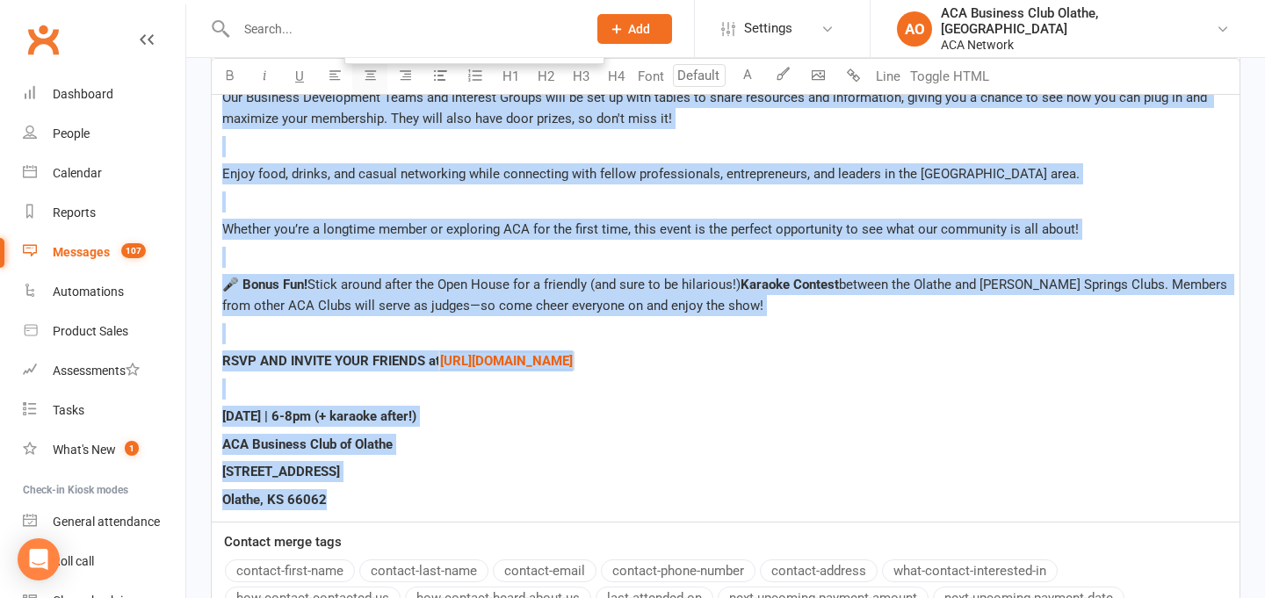
click at [376, 76] on button "button" at bounding box center [369, 76] width 35 height 35
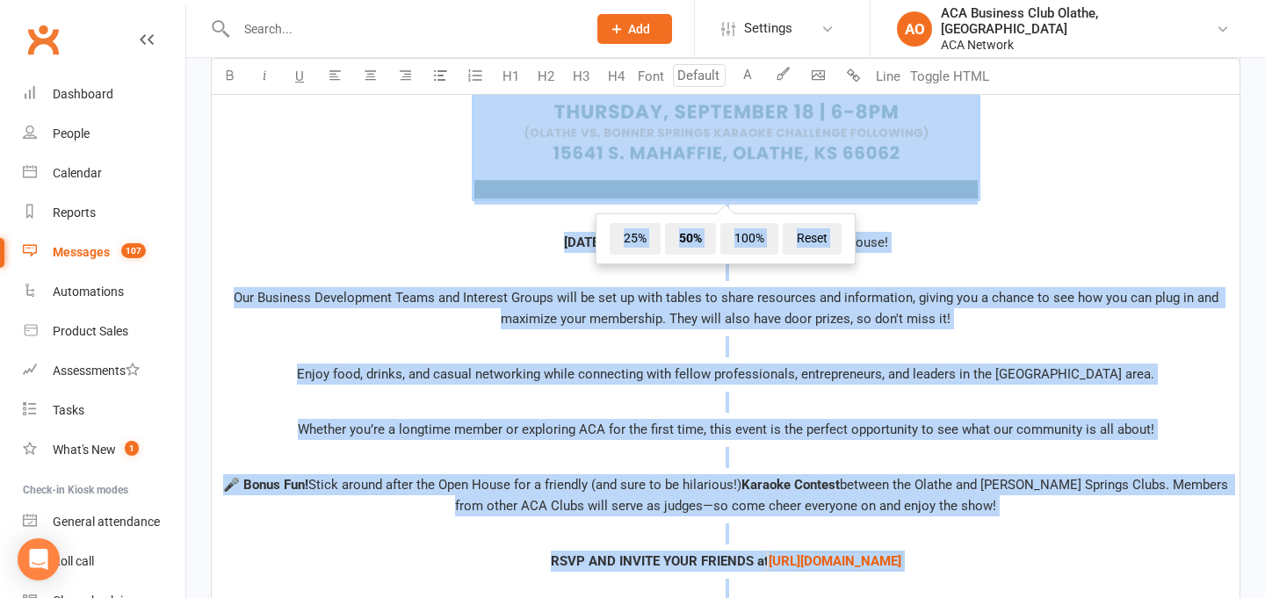
scroll to position [2020, 0]
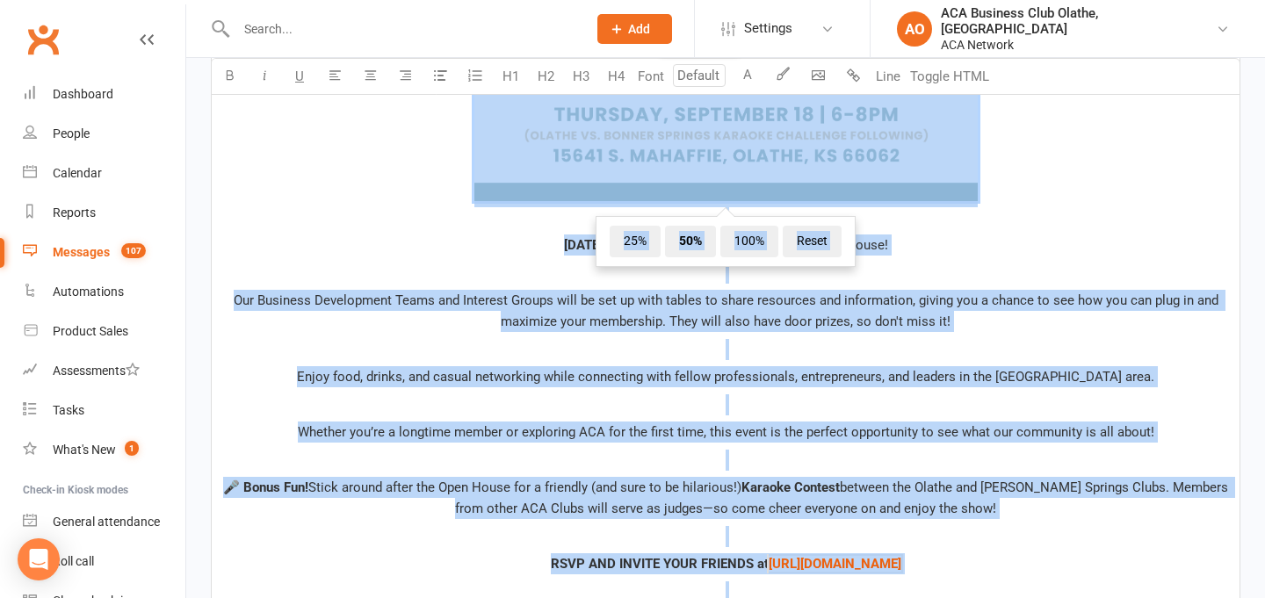
click at [699, 82] on input "number" at bounding box center [699, 75] width 53 height 23
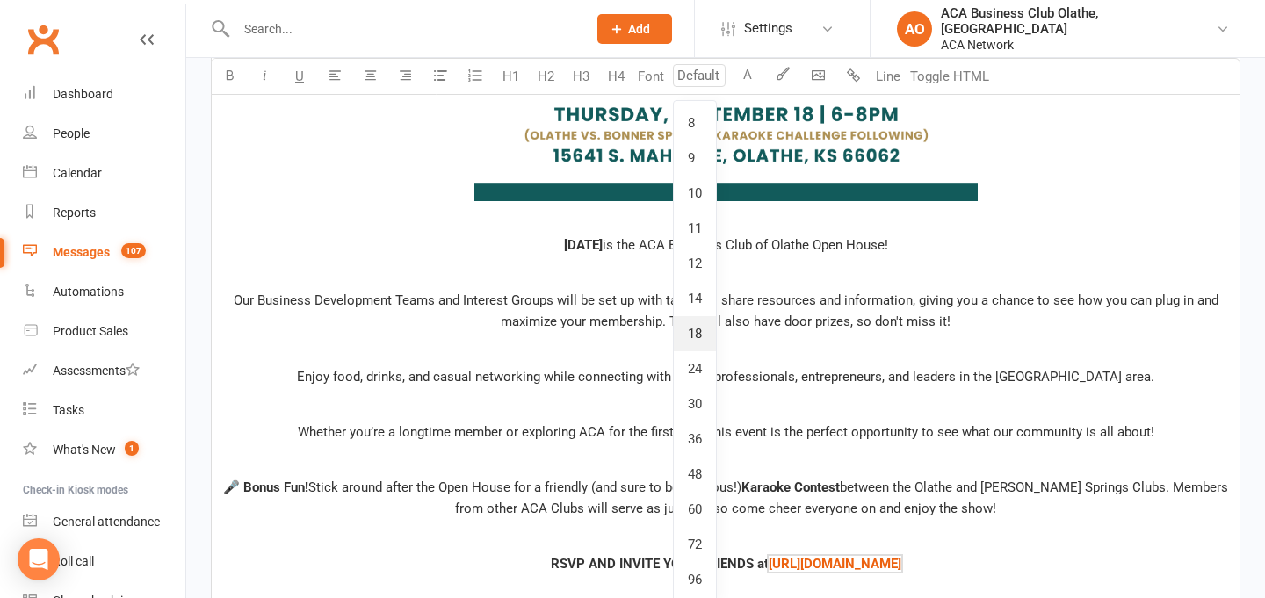
click at [680, 330] on link "18" at bounding box center [695, 333] width 42 height 35
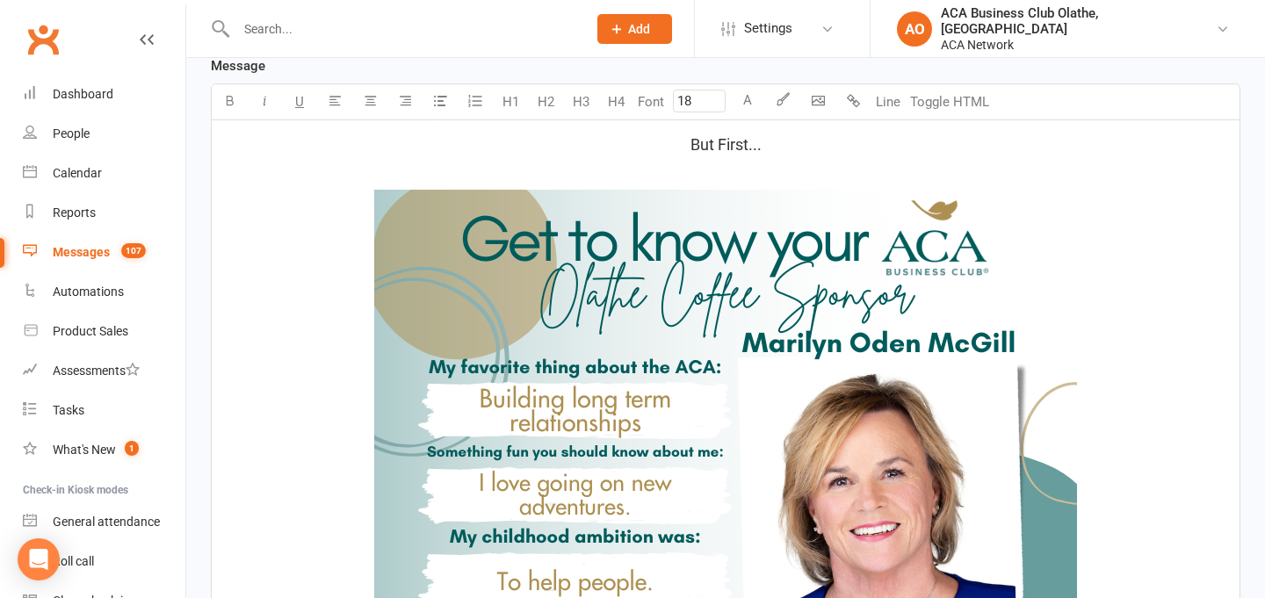
scroll to position [483, 0]
click at [720, 139] on span "But First..." at bounding box center [726, 145] width 71 height 18
click at [682, 98] on input "18" at bounding box center [699, 102] width 53 height 23
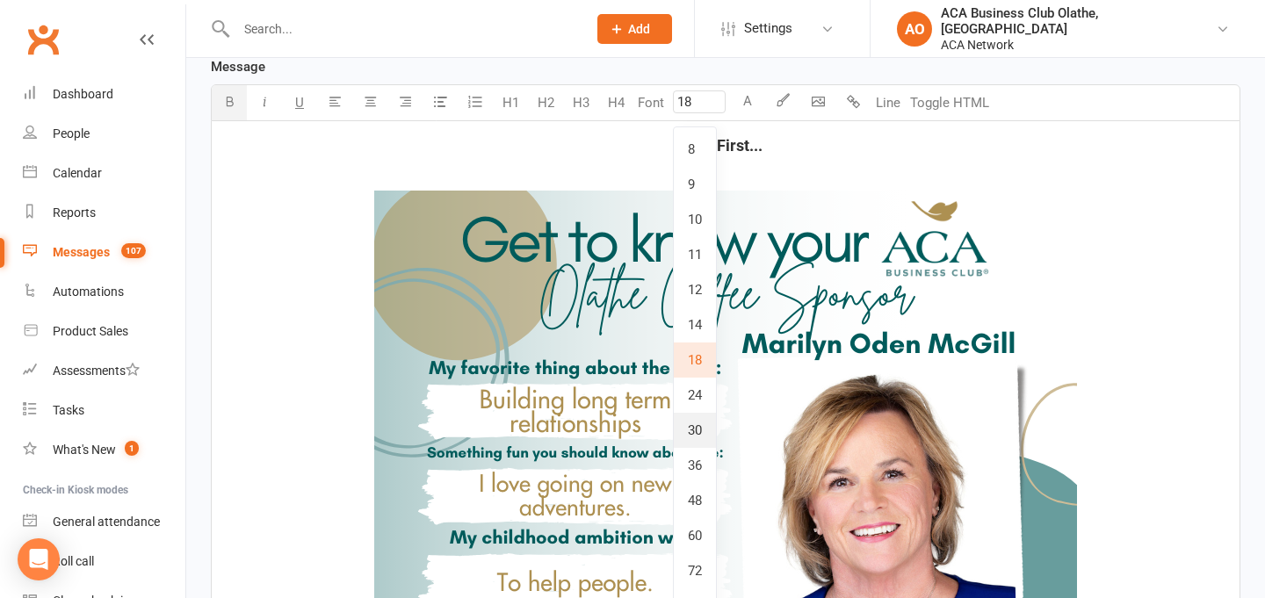
click at [691, 434] on link "30" at bounding box center [695, 430] width 42 height 35
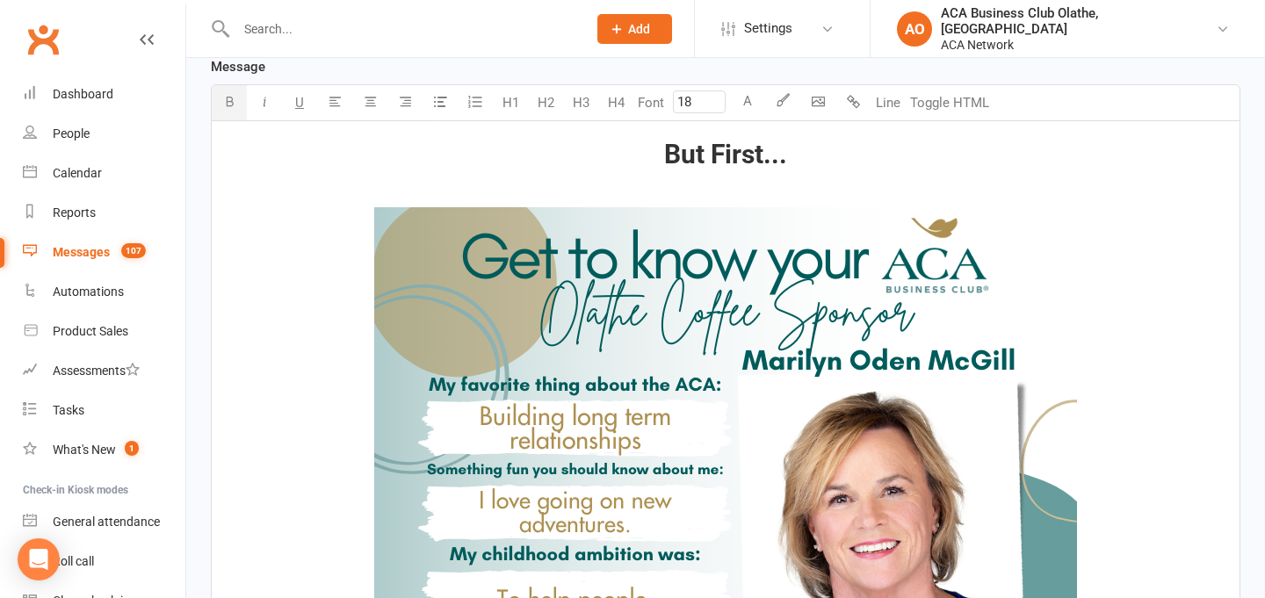
click at [743, 189] on p "﻿ ﻿ ﻿" at bounding box center [725, 474] width 1007 height 584
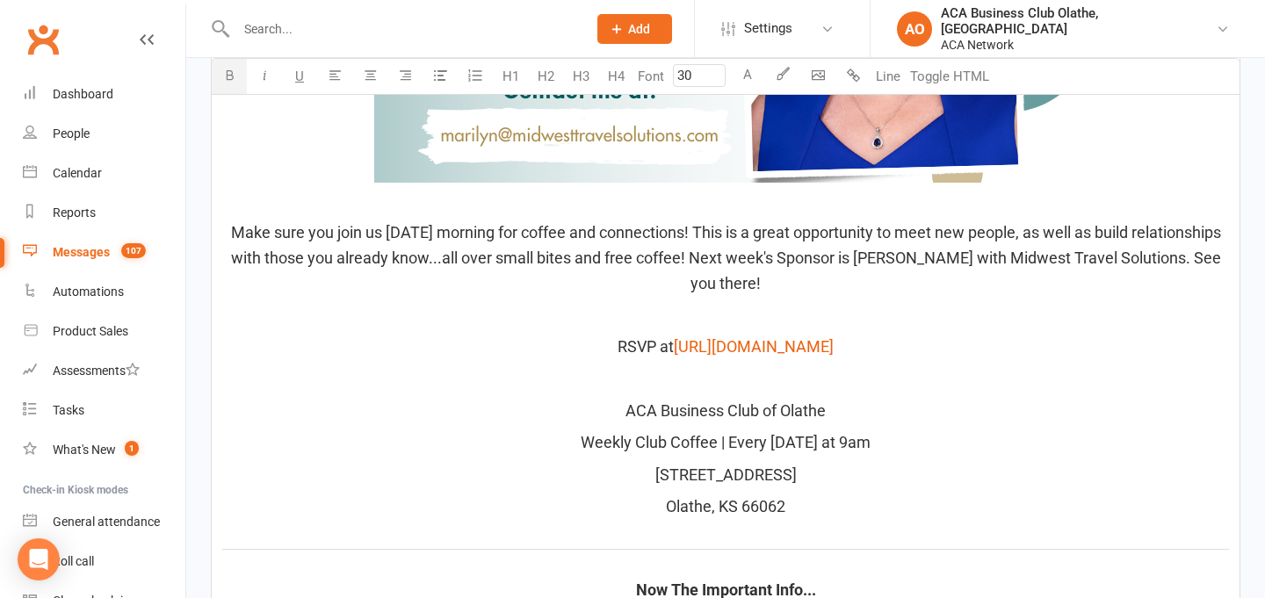
scroll to position [1000, 0]
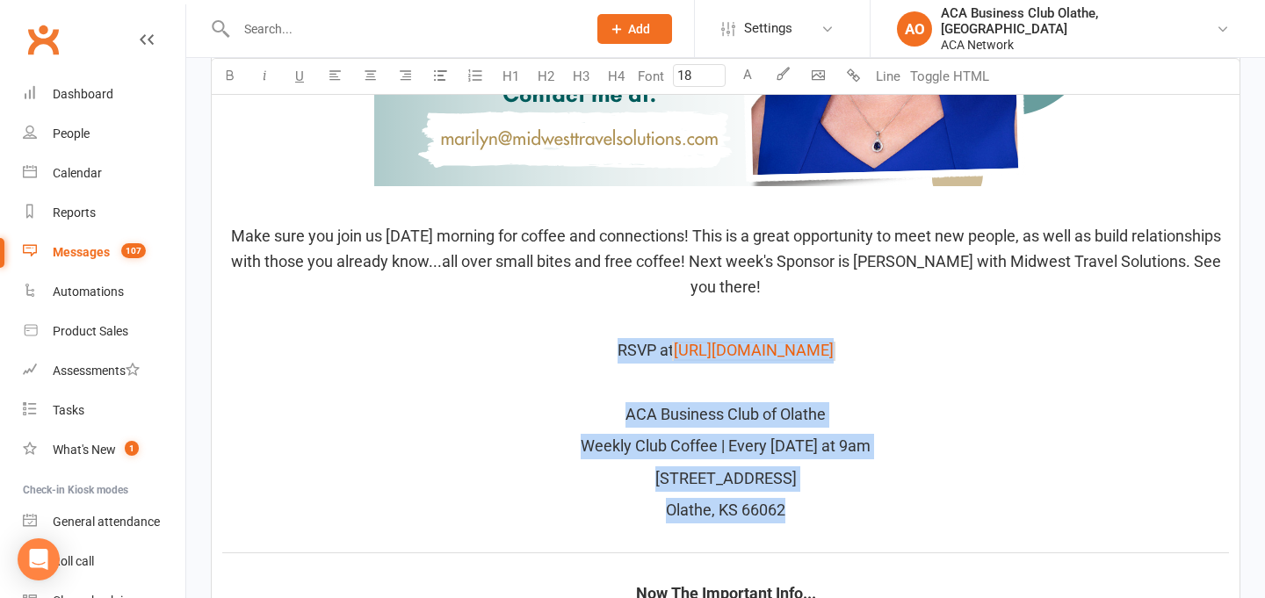
drag, startPoint x: 793, startPoint y: 512, endPoint x: 351, endPoint y: 344, distance: 472.0
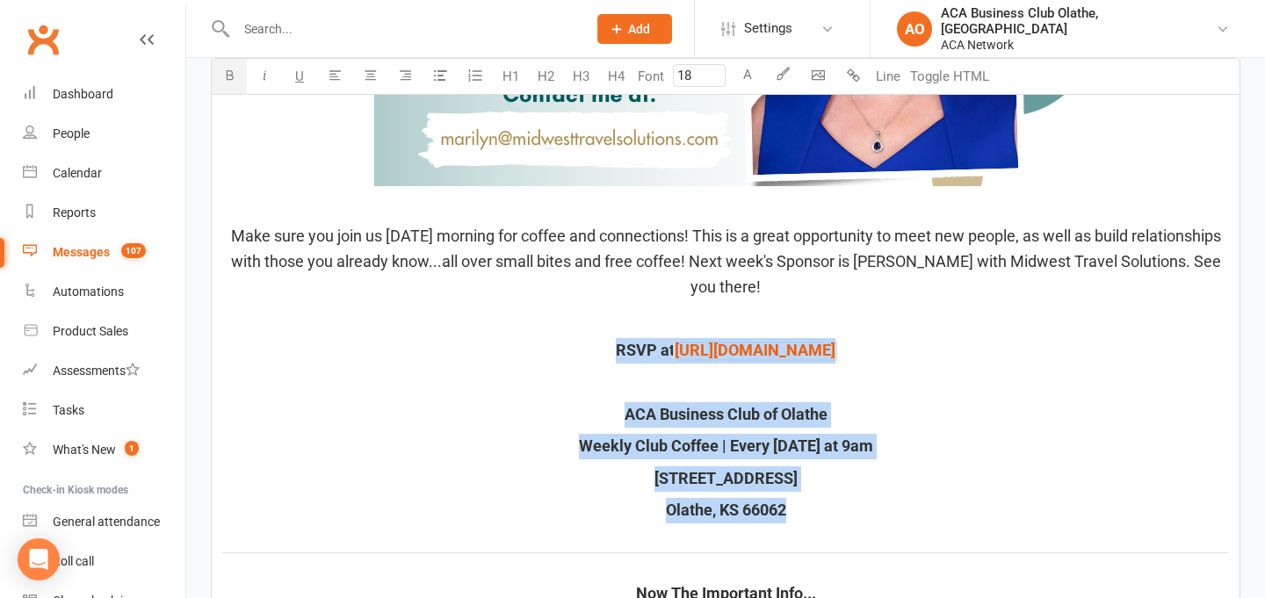
click at [824, 514] on p "Olathe, KS 66062" at bounding box center [725, 510] width 1007 height 25
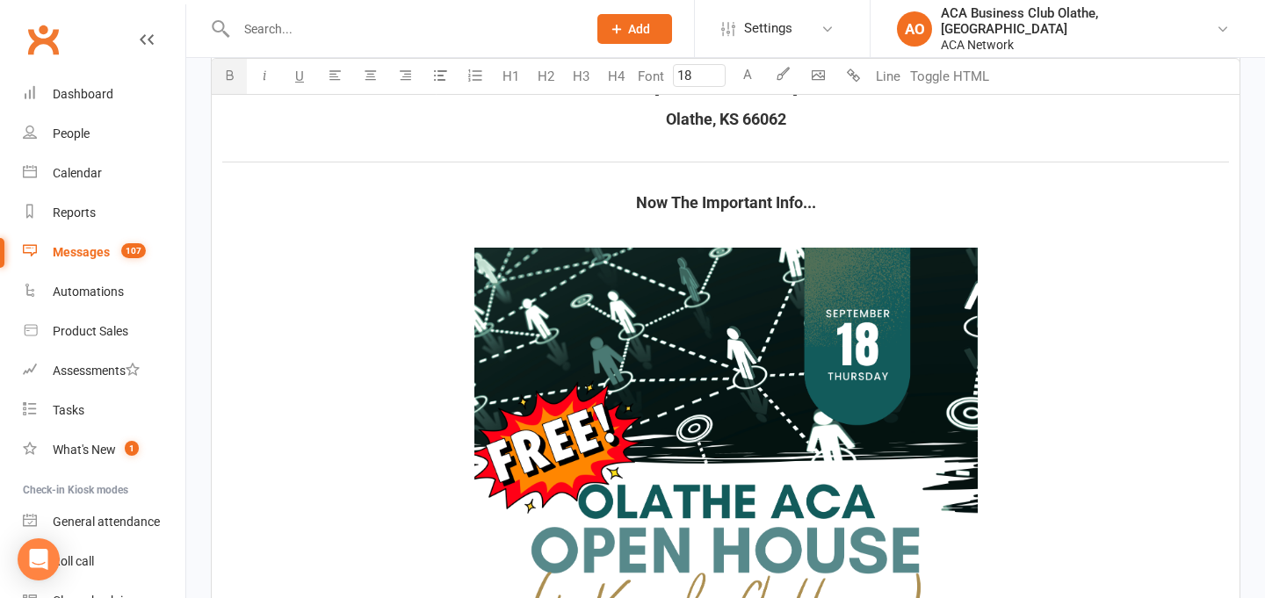
scroll to position [1408, 0]
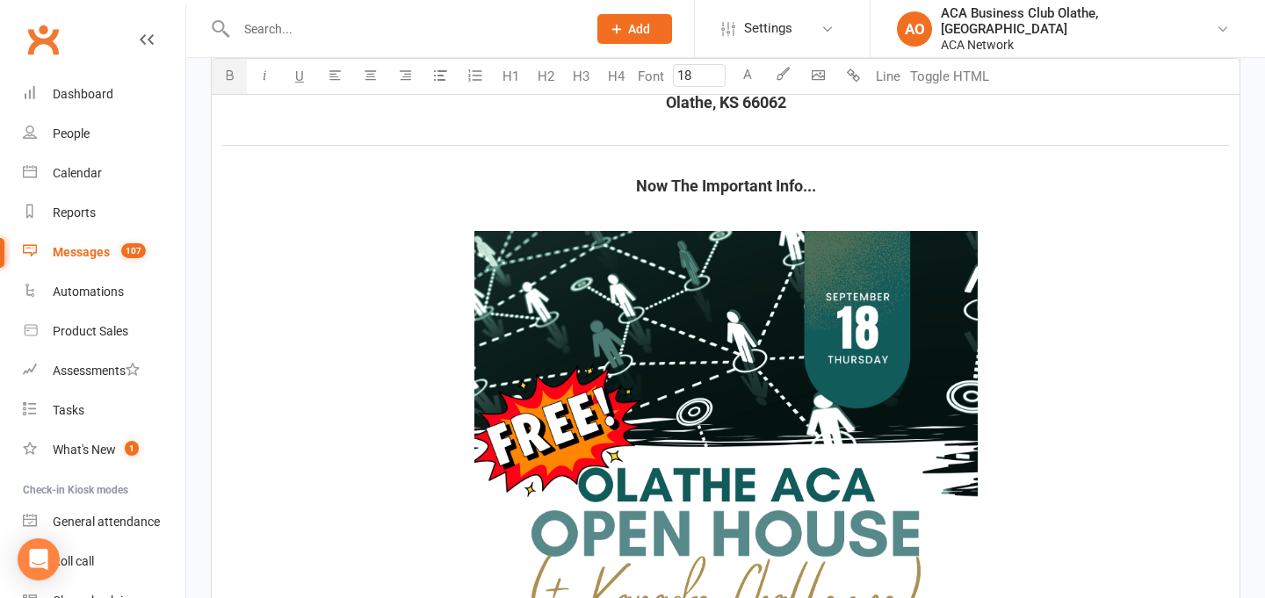
click at [724, 184] on span "Now The Important Info..." at bounding box center [726, 186] width 180 height 18
click at [700, 81] on input "18" at bounding box center [699, 75] width 53 height 23
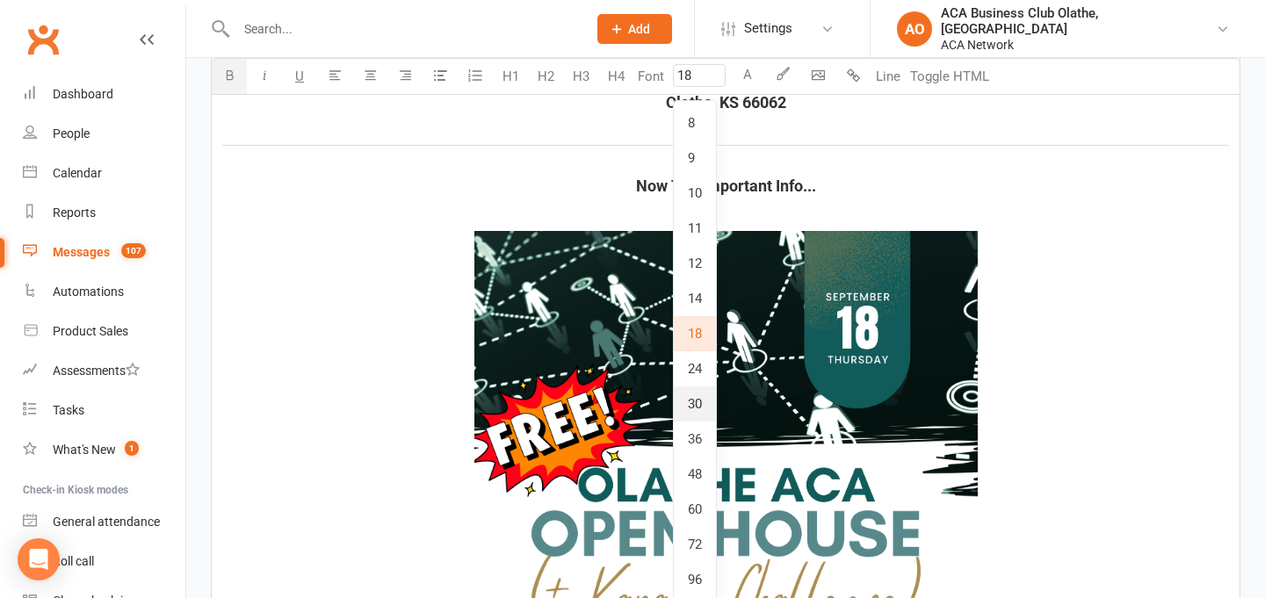
click at [697, 413] on link "30" at bounding box center [695, 404] width 42 height 35
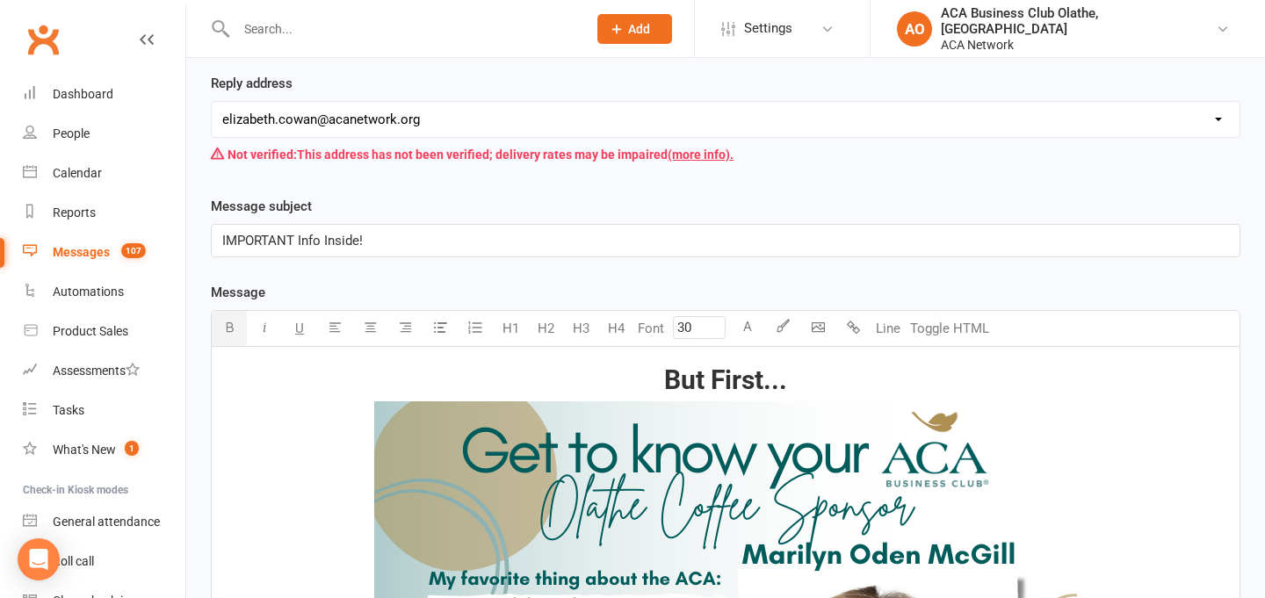
scroll to position [269, 0]
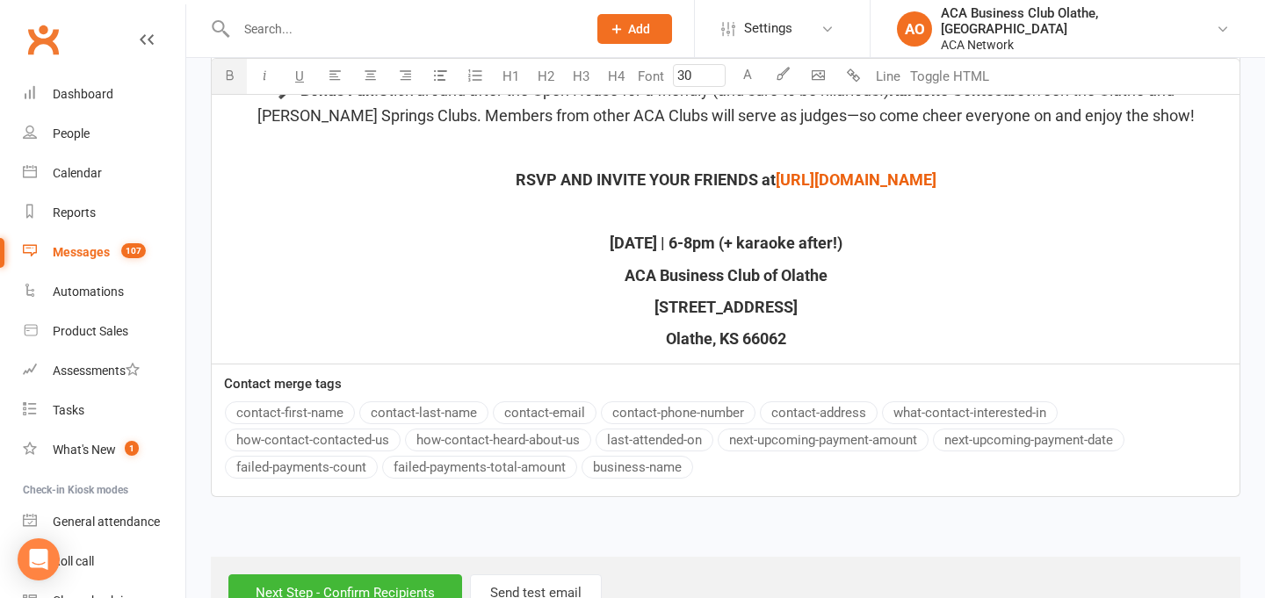
scroll to position [2653, 0]
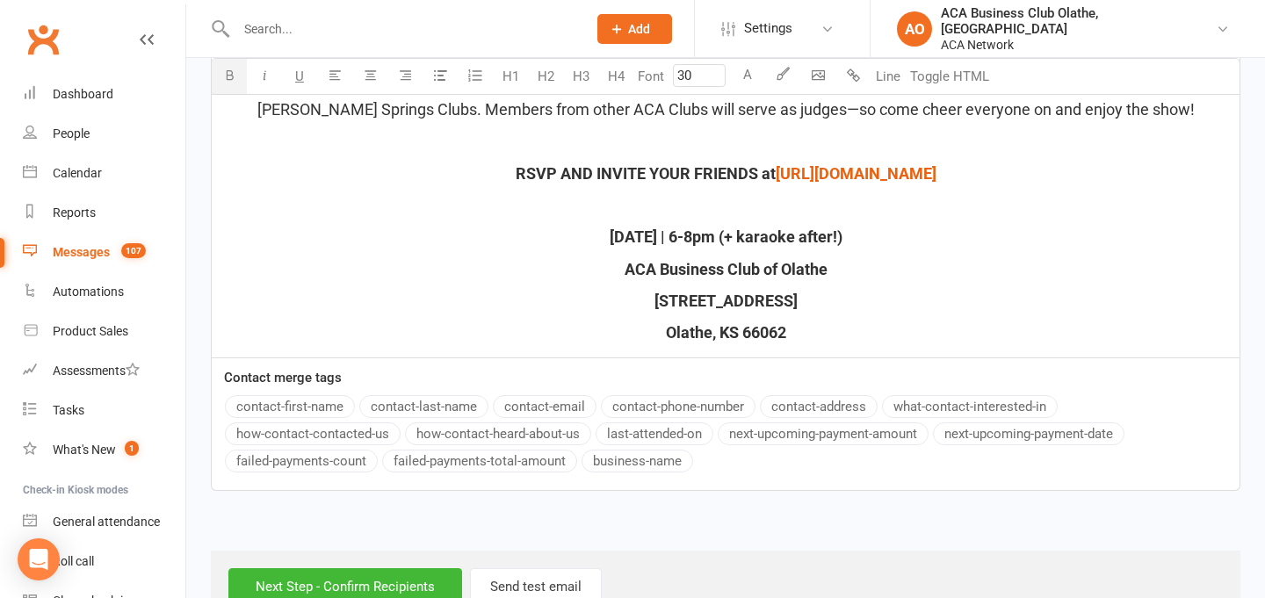
click at [788, 321] on p "Olathe, KS 66062" at bounding box center [725, 333] width 1007 height 25
type input "18"
click at [889, 75] on button "Line" at bounding box center [888, 76] width 35 height 35
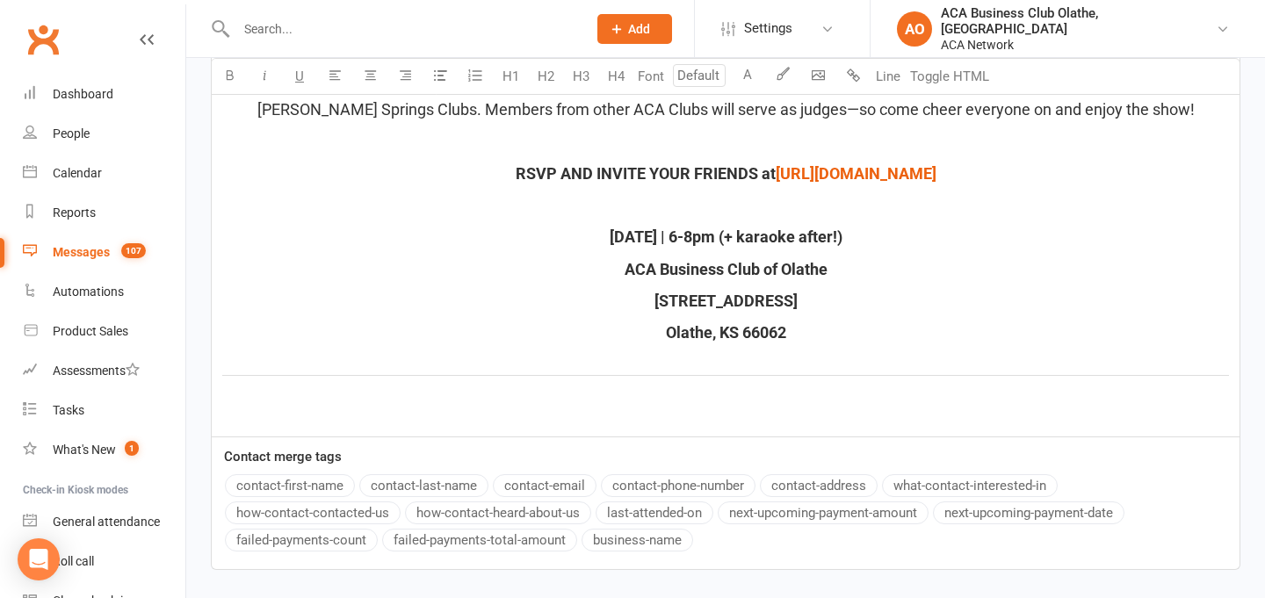
click at [771, 404] on p "﻿" at bounding box center [725, 414] width 1007 height 21
click at [364, 74] on icon "button" at bounding box center [370, 75] width 13 height 13
click at [815, 78] on icon "button" at bounding box center [818, 75] width 13 height 13
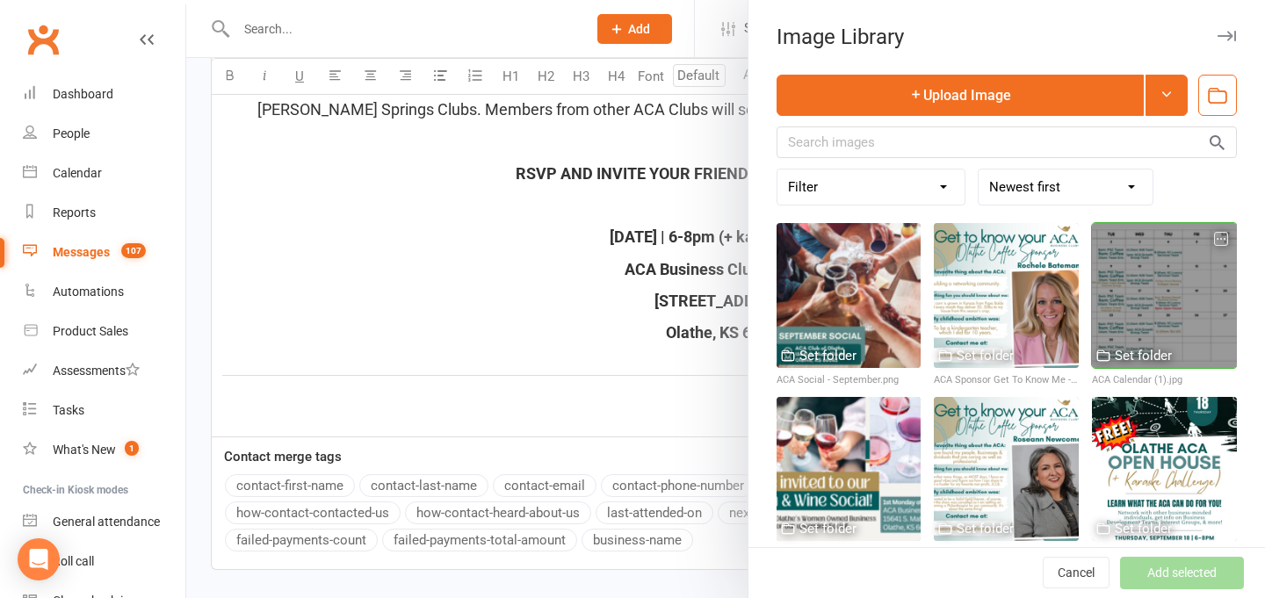
click at [1192, 257] on div at bounding box center [1164, 295] width 145 height 145
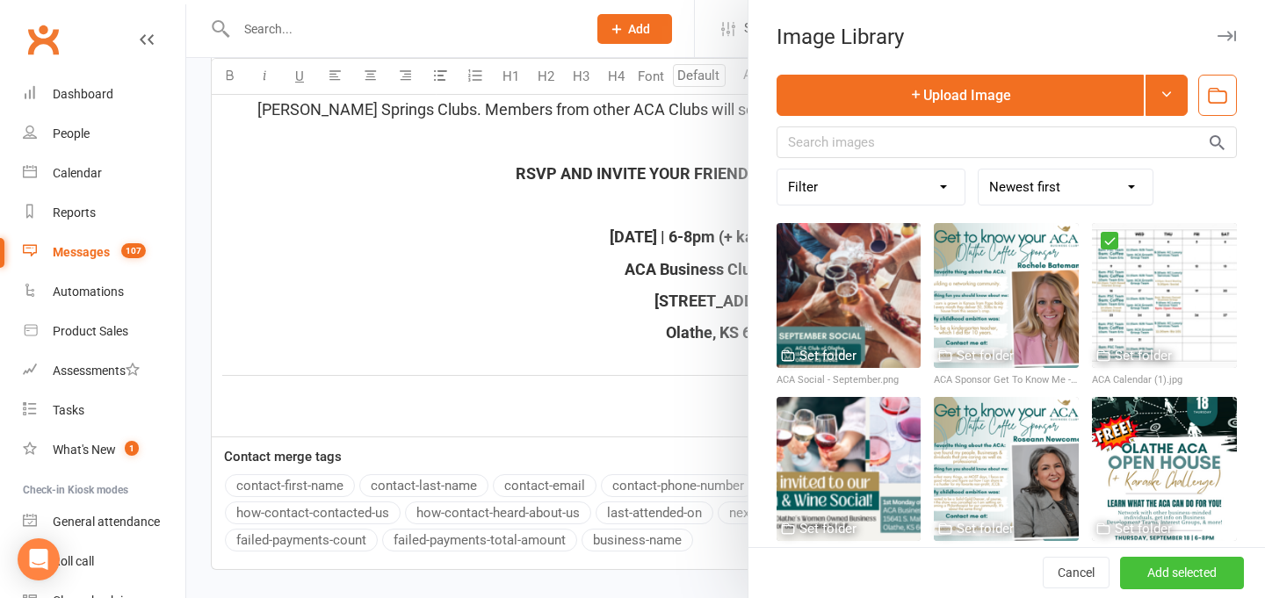
click at [1195, 568] on button "Add selected" at bounding box center [1182, 574] width 124 height 32
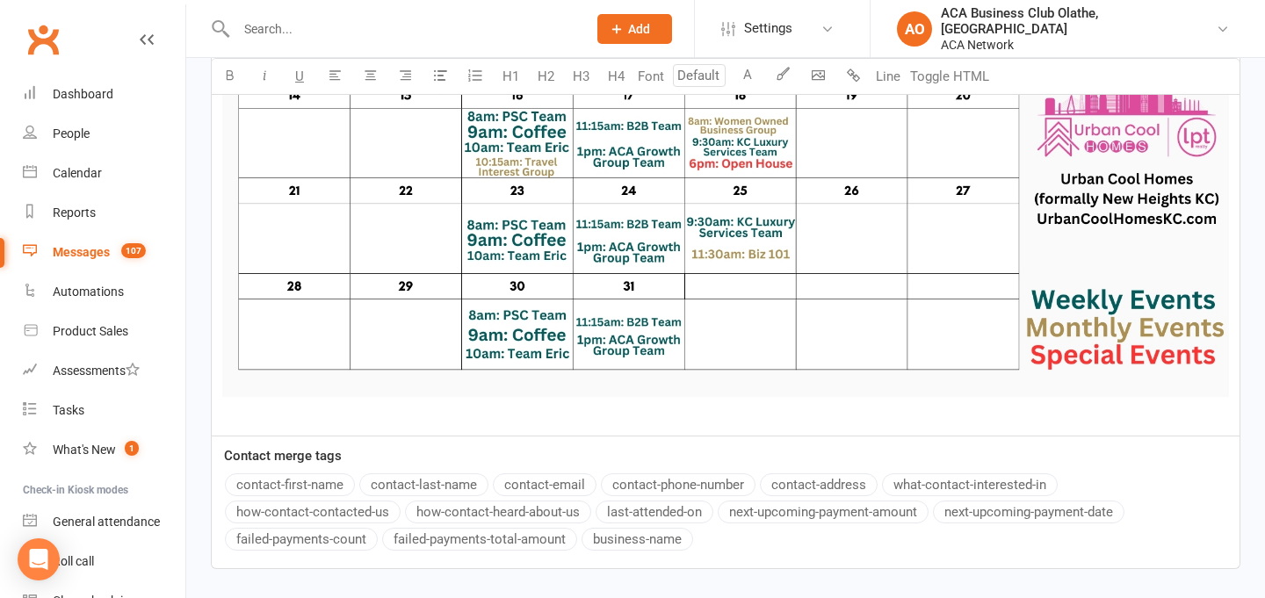
scroll to position [3219, 0]
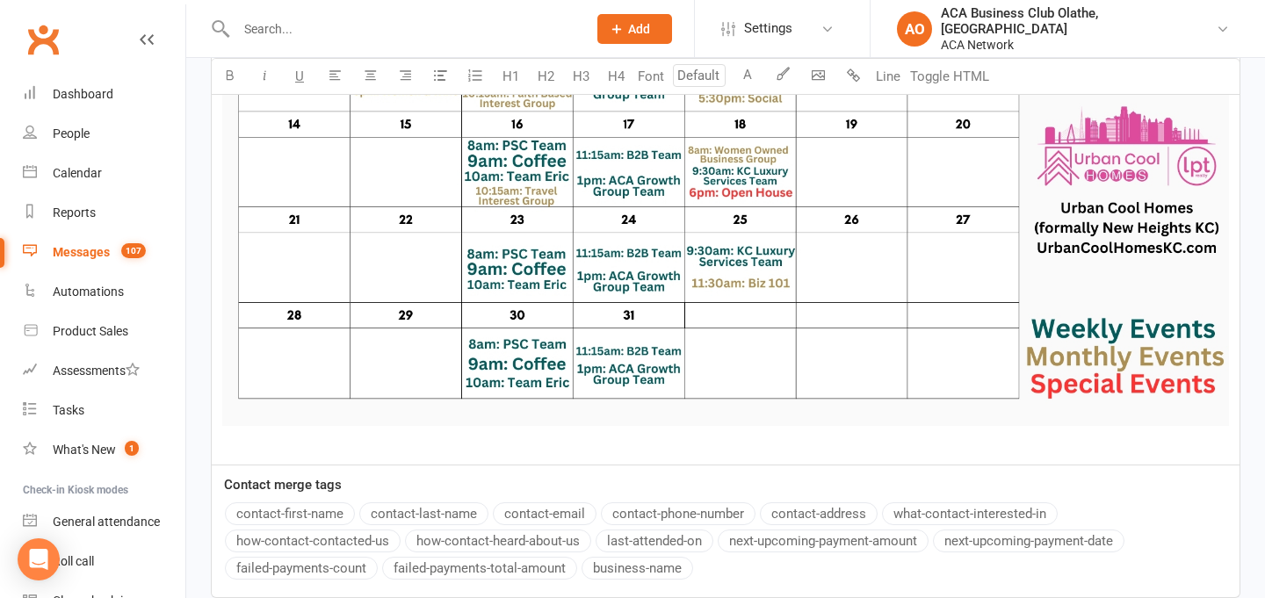
click at [776, 324] on img at bounding box center [725, 142] width 1007 height 567
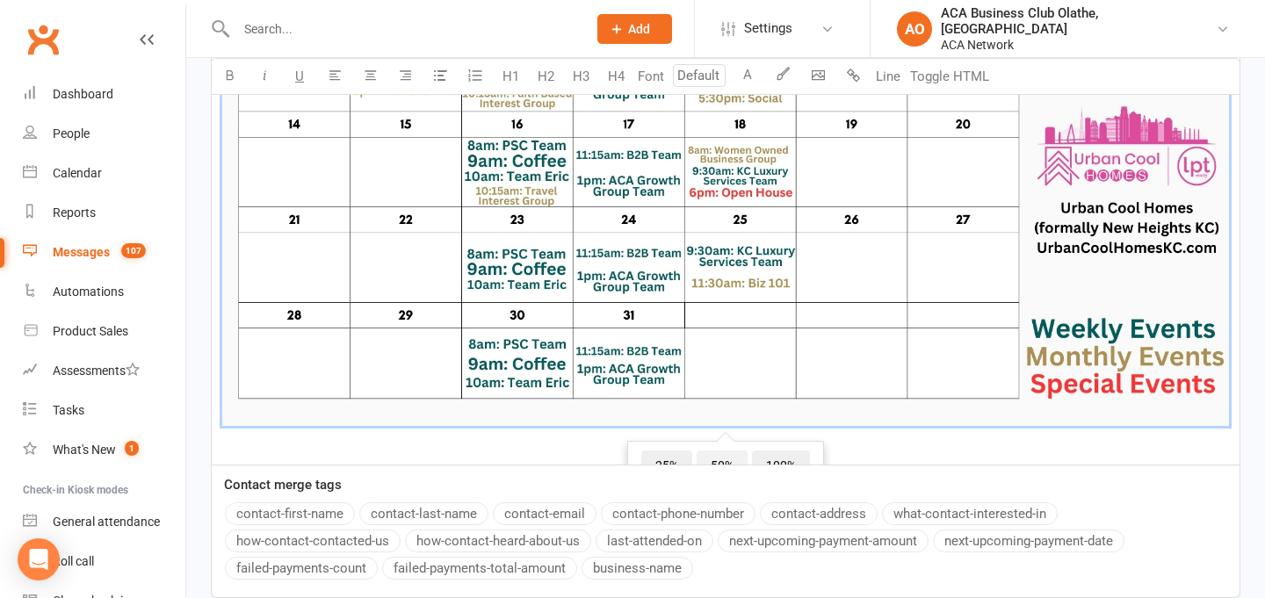
click at [727, 451] on span "50%" at bounding box center [722, 467] width 51 height 32
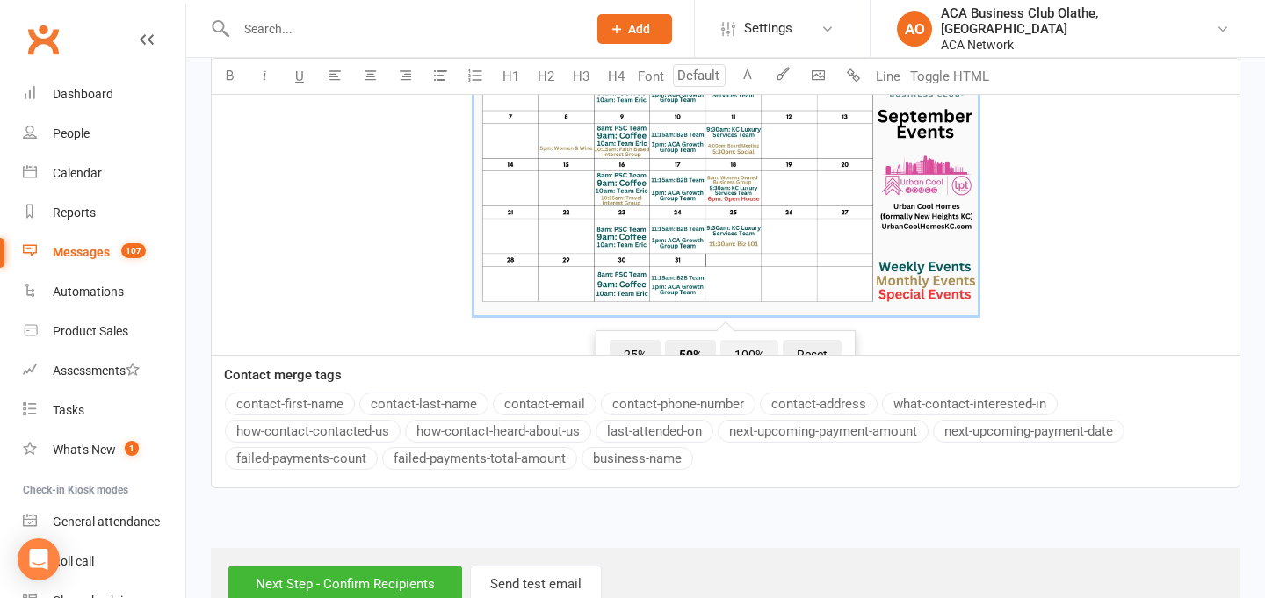
scroll to position [3041, 0]
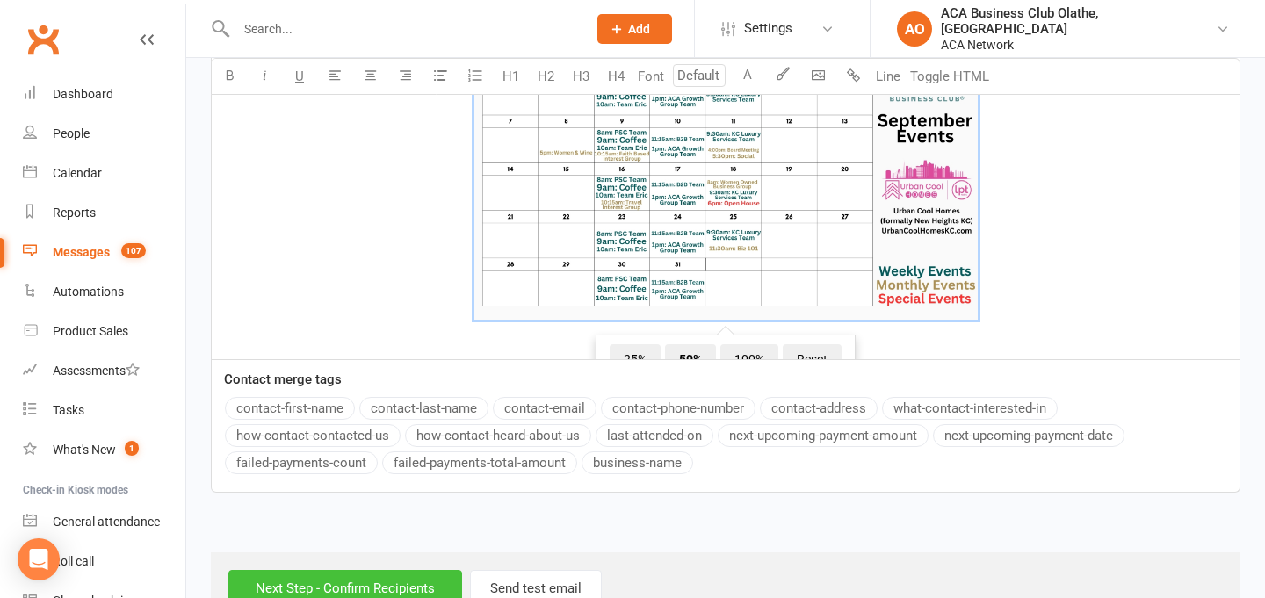
click at [418, 570] on input "Next Step - Confirm Recipients" at bounding box center [345, 588] width 234 height 37
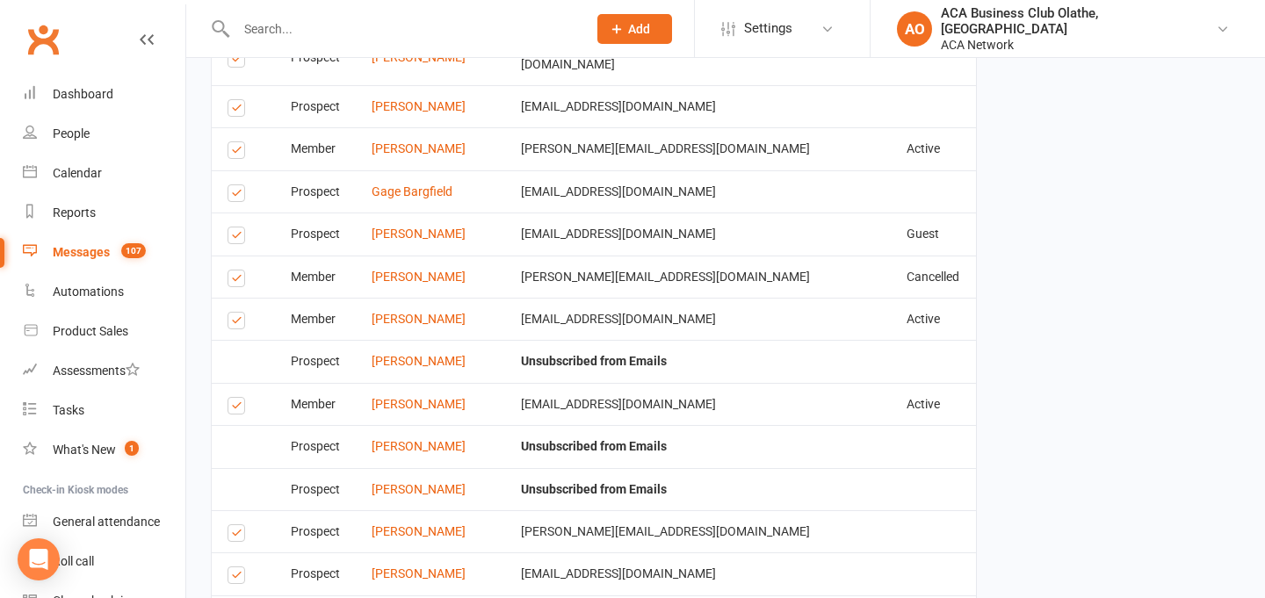
scroll to position [4679, 0]
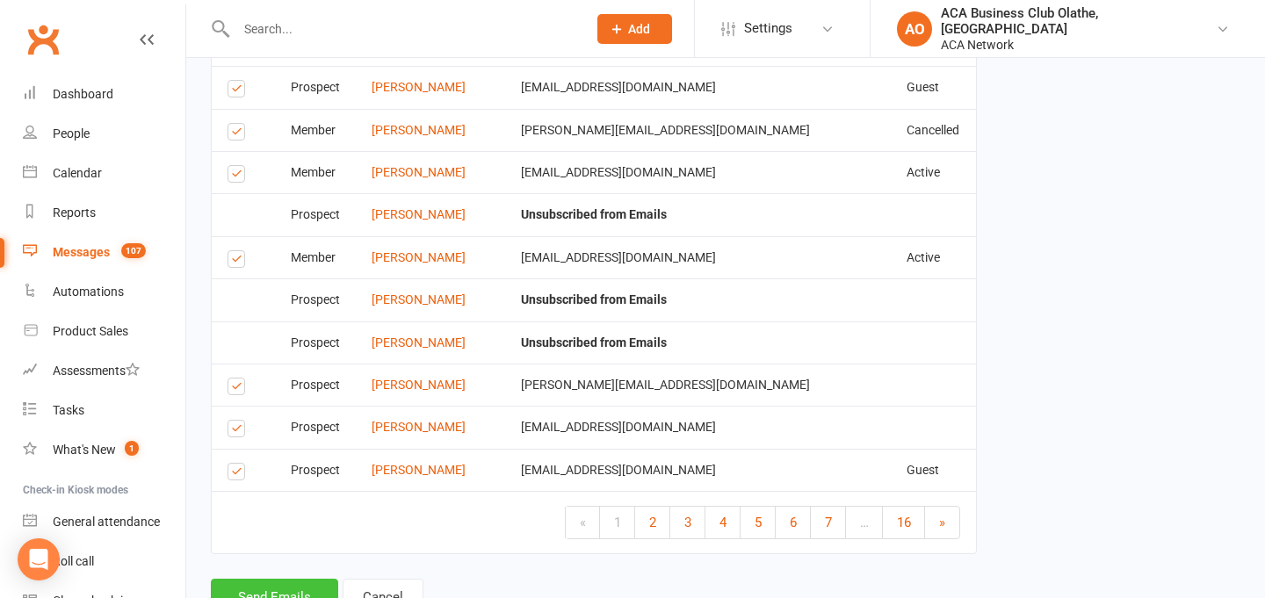
click at [285, 579] on button "Send Emails" at bounding box center [274, 597] width 127 height 37
